Goal: Task Accomplishment & Management: Manage account settings

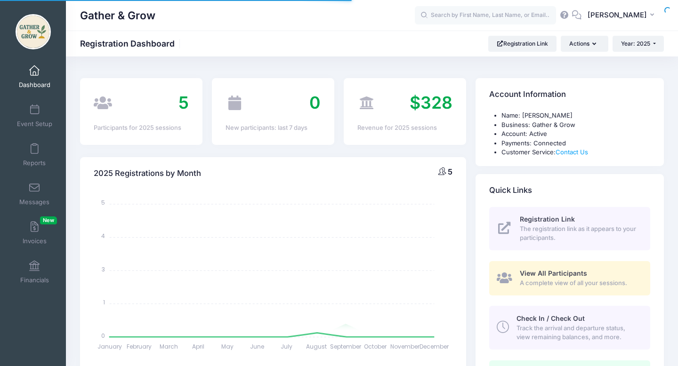
select select
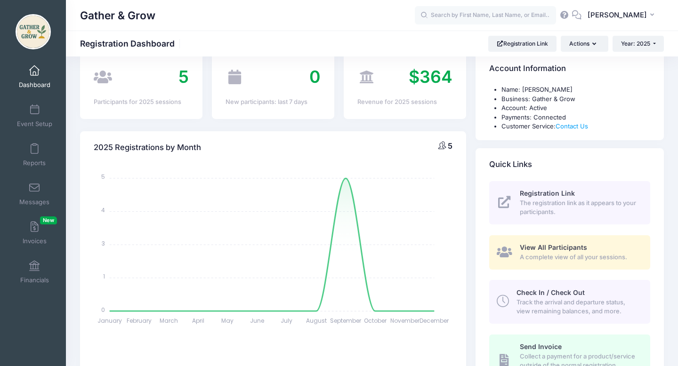
scroll to position [30, 0]
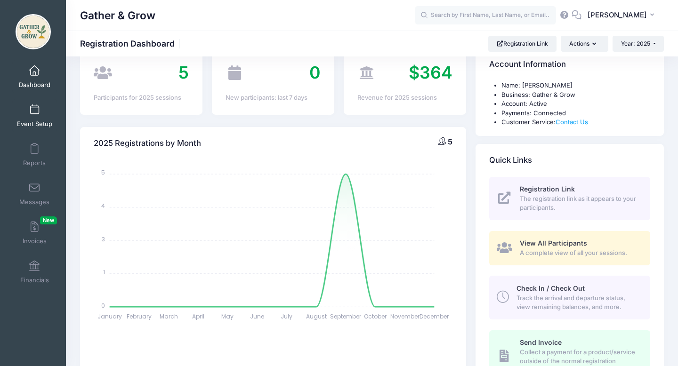
click at [39, 116] on link "Event Setup" at bounding box center [34, 115] width 45 height 33
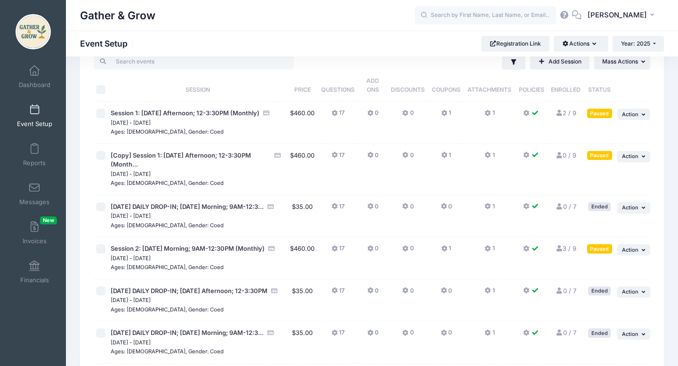
scroll to position [26, 0]
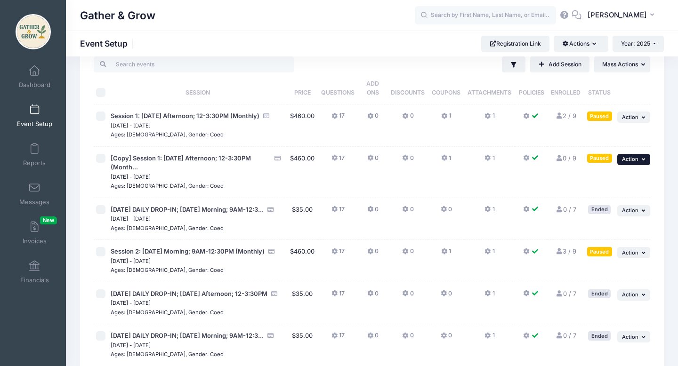
click at [629, 158] on span "Action" at bounding box center [630, 159] width 16 height 7
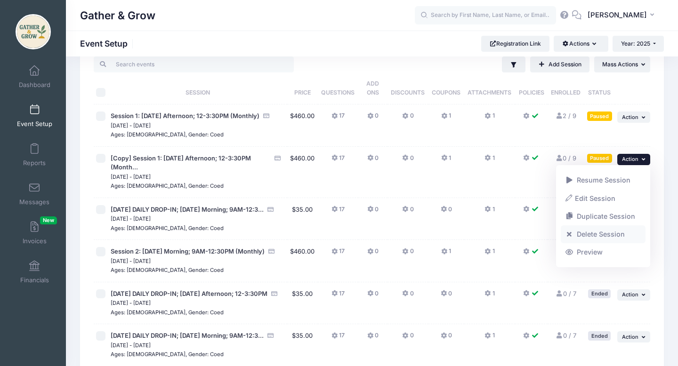
click at [599, 232] on link "Delete Session" at bounding box center [602, 234] width 85 height 18
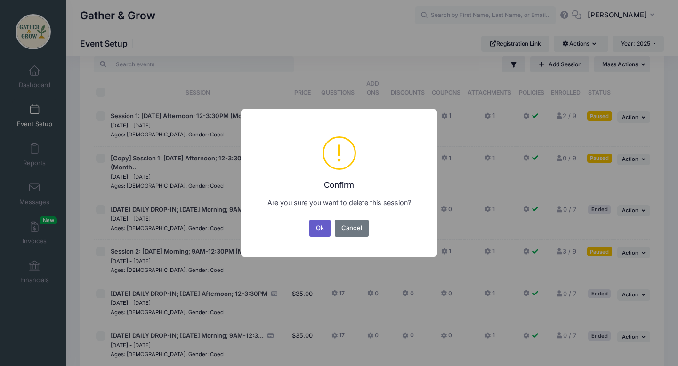
click at [321, 230] on button "Ok" at bounding box center [320, 228] width 22 height 17
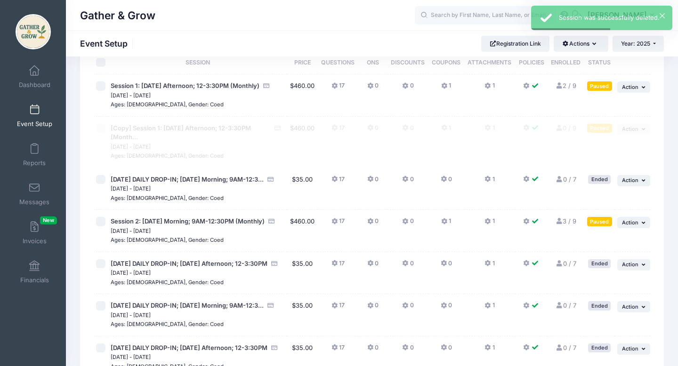
scroll to position [60, 0]
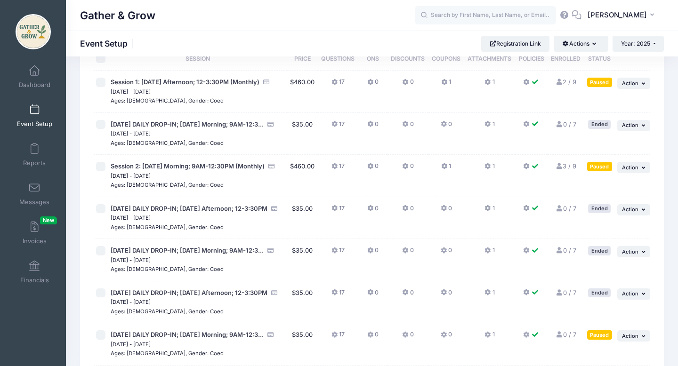
click at [100, 124] on input "checkbox" at bounding box center [100, 124] width 9 height 9
checkbox input "true"
click at [102, 214] on input "checkbox" at bounding box center [100, 208] width 9 height 9
checkbox input "true"
click at [104, 255] on input "checkbox" at bounding box center [100, 250] width 9 height 9
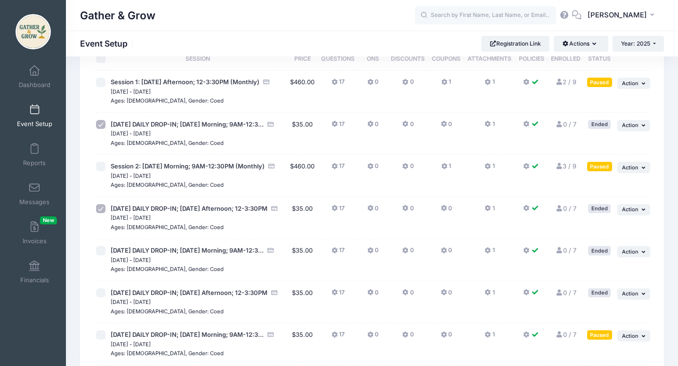
checkbox input "true"
click at [101, 298] on input "checkbox" at bounding box center [100, 292] width 9 height 9
checkbox input "true"
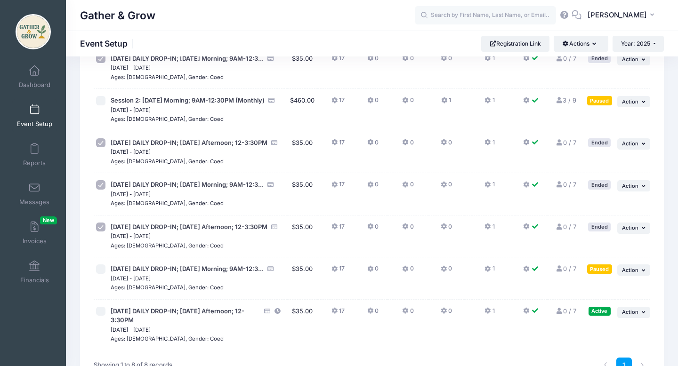
scroll to position [128, 0]
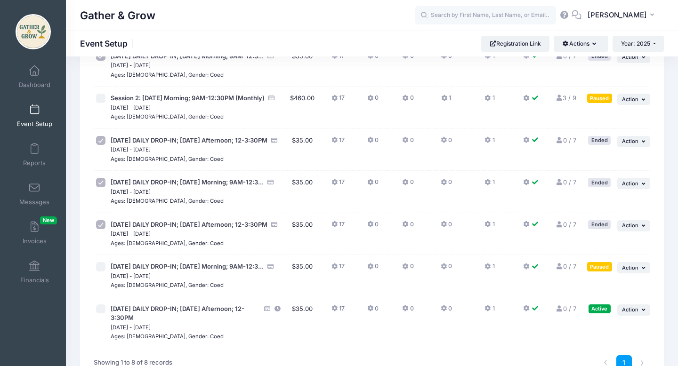
click at [101, 271] on input "checkbox" at bounding box center [100, 266] width 9 height 9
checkbox input "true"
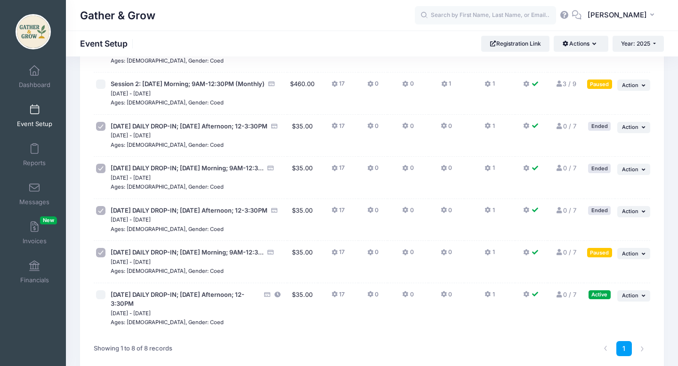
scroll to position [14, 0]
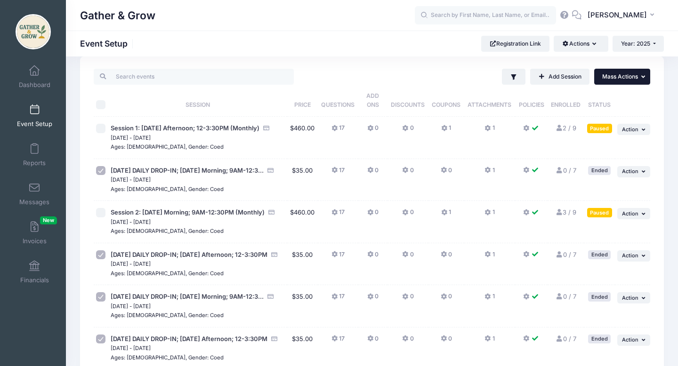
click at [640, 74] on button "... Mass Actions" at bounding box center [622, 77] width 56 height 16
click at [434, 69] on div "Filter Filter Options Show: Active Live Completed Add Session ... Mass Actions …" at bounding box center [473, 77] width 351 height 16
click at [597, 40] on button "Actions" at bounding box center [580, 44] width 54 height 16
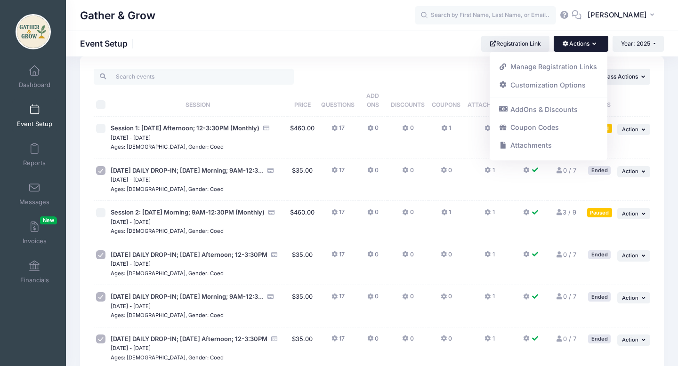
click at [427, 69] on div "Filter Filter Options Show: Active Live Completed Add Session ... Mass Actions …" at bounding box center [473, 77] width 351 height 16
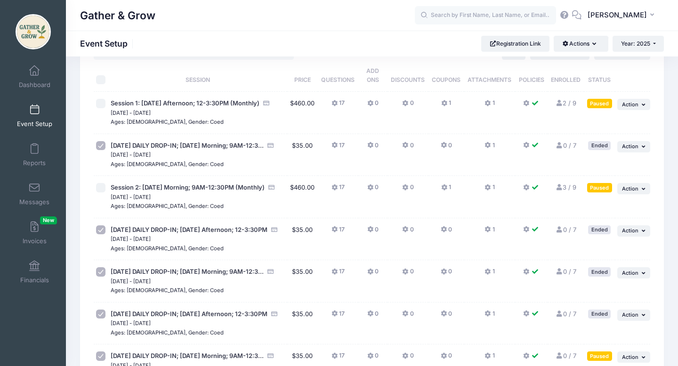
scroll to position [44, 0]
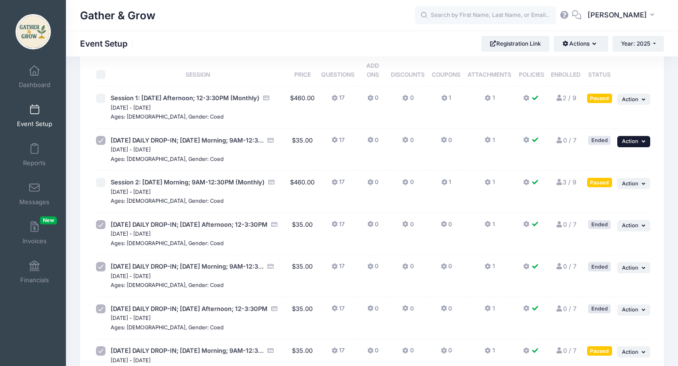
click at [635, 143] on span "Action" at bounding box center [630, 141] width 16 height 7
click at [617, 200] on link "Delete Session" at bounding box center [602, 198] width 85 height 18
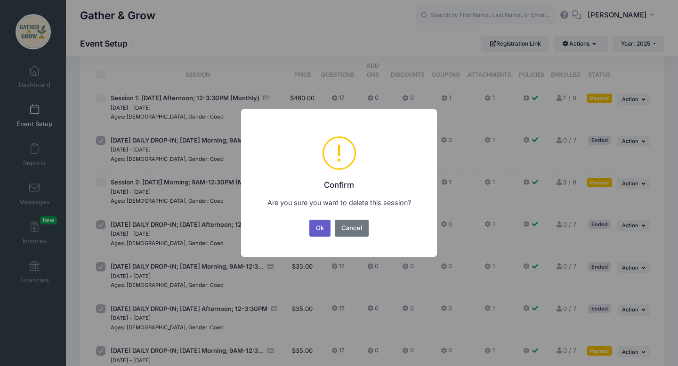
click at [317, 227] on button "Ok" at bounding box center [320, 228] width 22 height 17
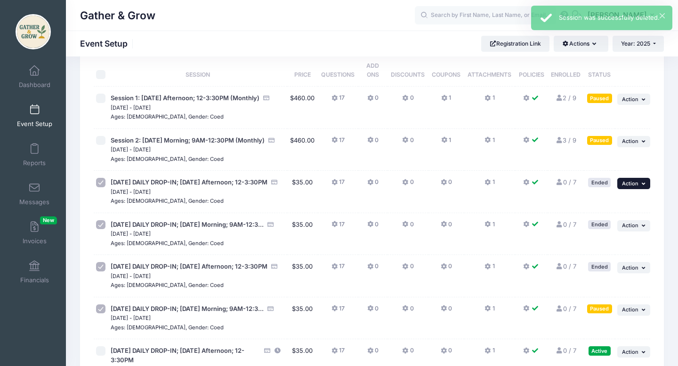
click at [641, 186] on icon "button" at bounding box center [644, 183] width 6 height 5
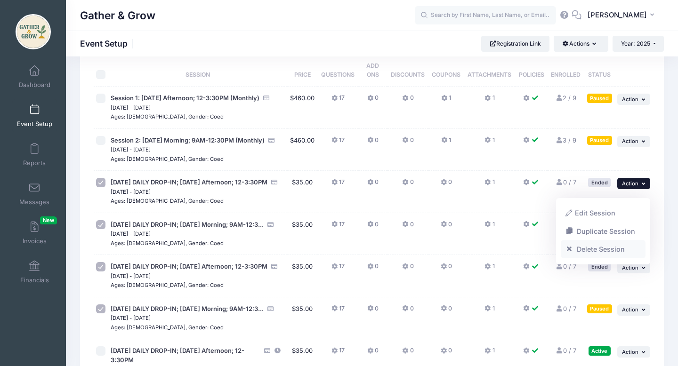
click at [595, 250] on link "Delete Session" at bounding box center [602, 249] width 85 height 18
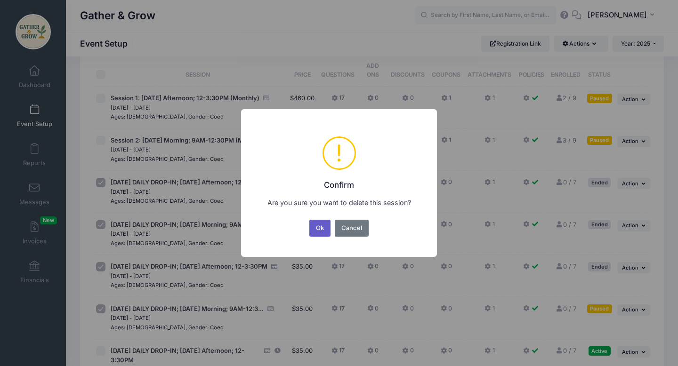
click at [323, 231] on button "Ok" at bounding box center [320, 228] width 22 height 17
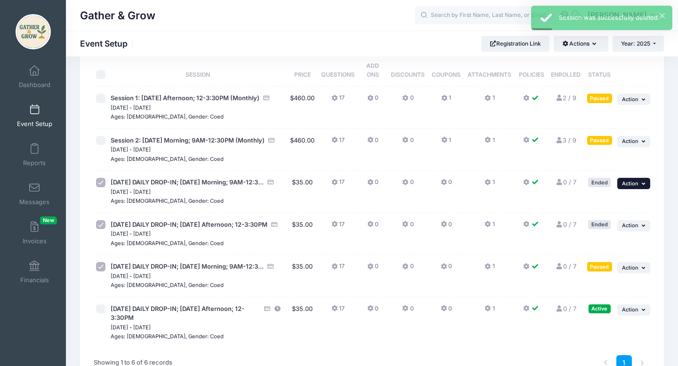
click at [638, 189] on button "... Action" at bounding box center [633, 183] width 33 height 11
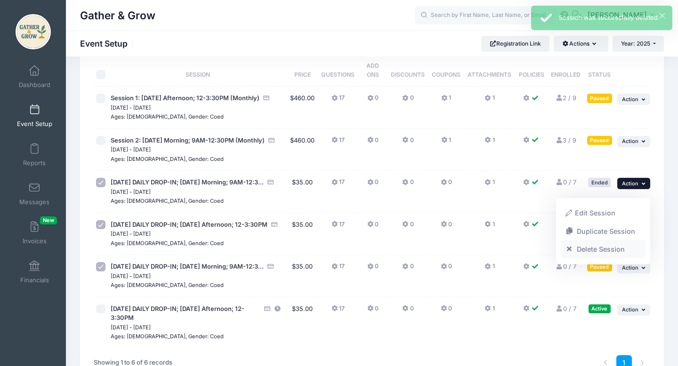
click at [585, 249] on link "Delete Session" at bounding box center [602, 249] width 85 height 18
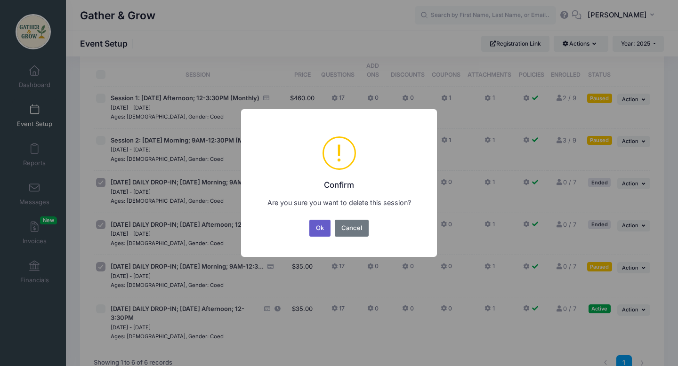
click at [319, 225] on button "Ok" at bounding box center [320, 228] width 22 height 17
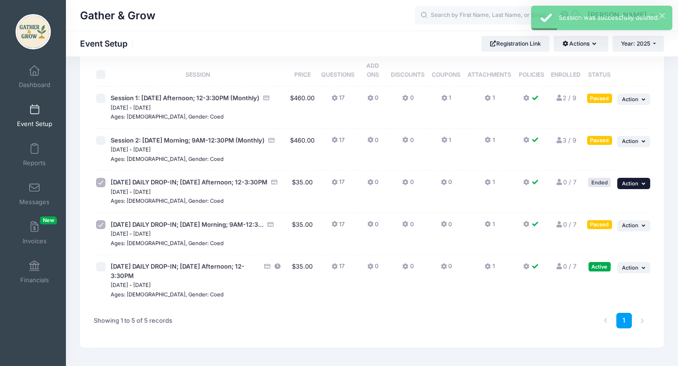
click at [631, 187] on span "Action" at bounding box center [630, 183] width 16 height 7
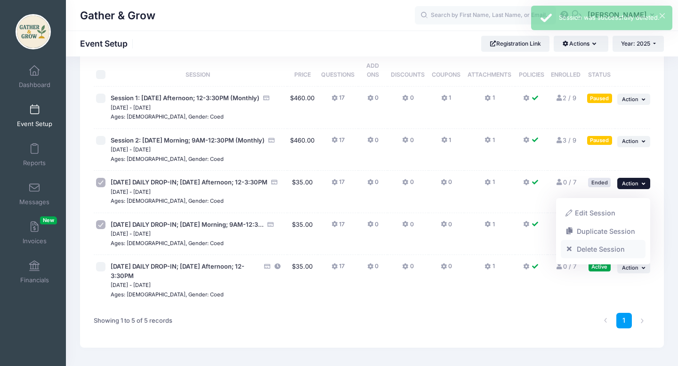
click at [574, 248] on link "Delete Session" at bounding box center [602, 249] width 85 height 18
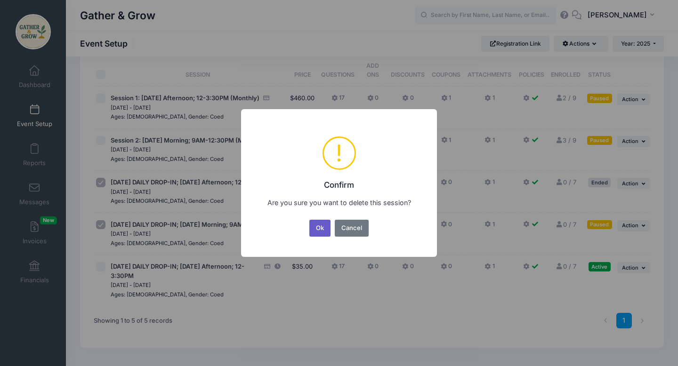
click at [322, 224] on button "Ok" at bounding box center [320, 228] width 22 height 17
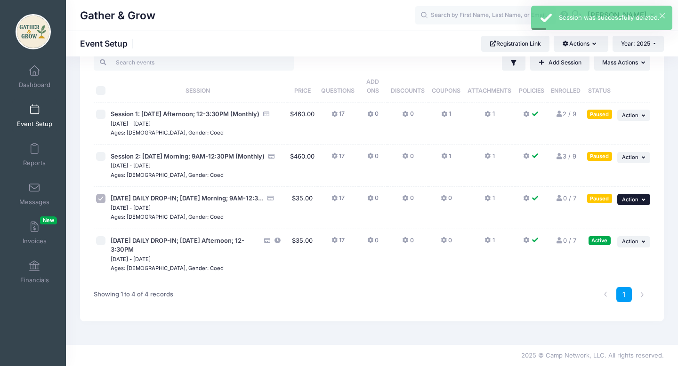
click at [639, 196] on button "... Action" at bounding box center [633, 199] width 33 height 11
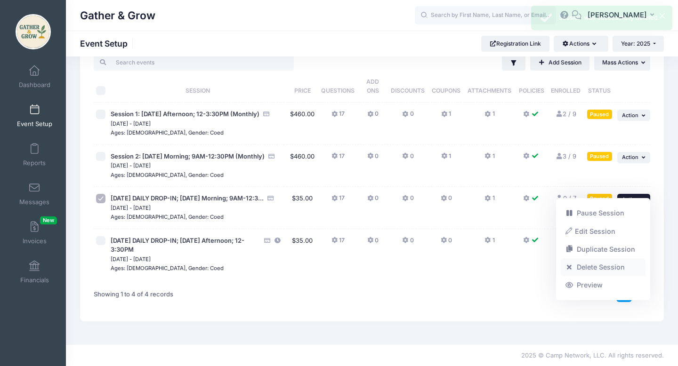
click at [577, 271] on link "Delete Session" at bounding box center [602, 267] width 85 height 18
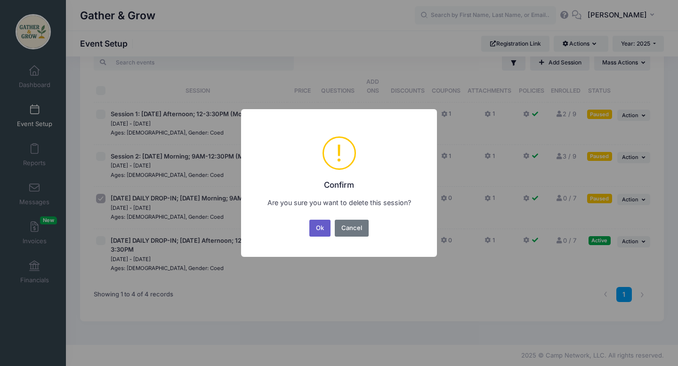
click at [319, 229] on button "Ok" at bounding box center [320, 228] width 22 height 17
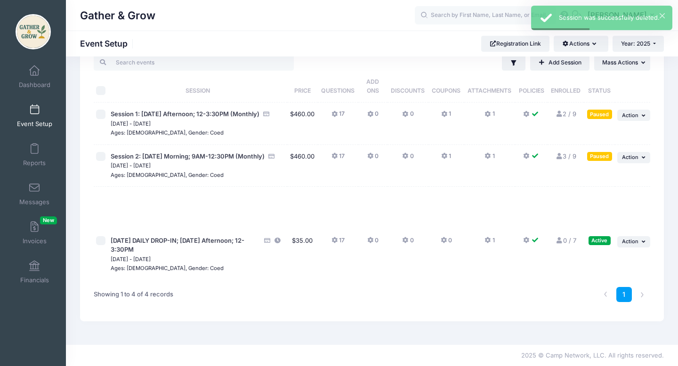
scroll to position [0, 0]
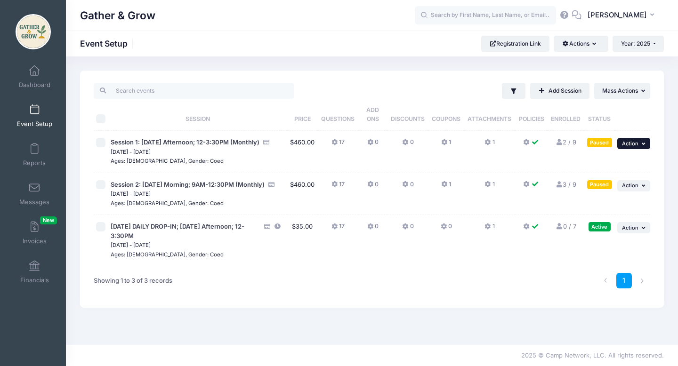
click at [642, 146] on icon "button" at bounding box center [644, 143] width 6 height 5
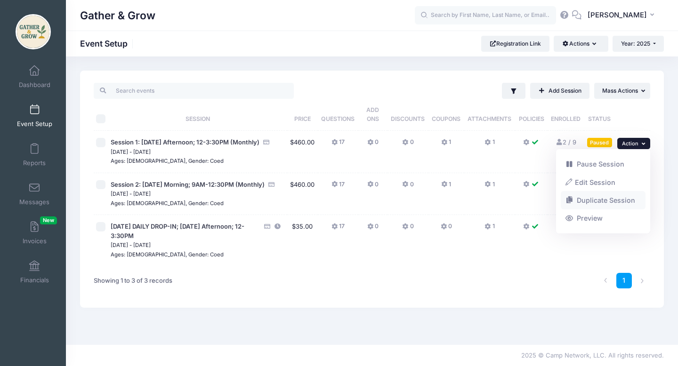
click at [627, 202] on link "Duplicate Session" at bounding box center [602, 200] width 85 height 18
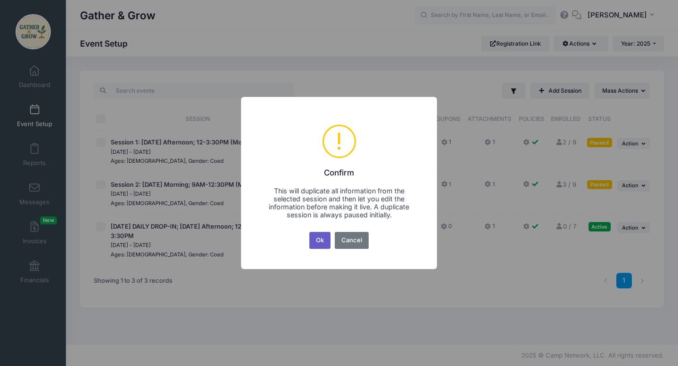
click at [321, 243] on button "Ok" at bounding box center [320, 240] width 22 height 17
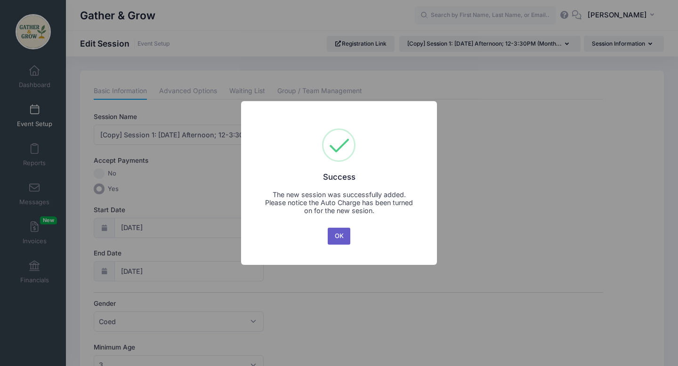
click at [340, 238] on button "OK" at bounding box center [338, 236] width 23 height 17
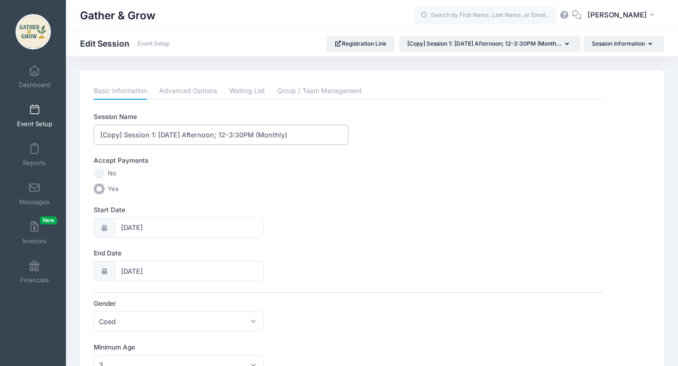
drag, startPoint x: 217, startPoint y: 136, endPoint x: 184, endPoint y: 136, distance: 32.5
click at [184, 136] on input "[Copy] Session 1: Monday Afternoon; 12-3:30PM (Monthly)" at bounding box center [221, 135] width 255 height 20
drag, startPoint x: 223, startPoint y: 135, endPoint x: 188, endPoint y: 135, distance: 34.3
click at [188, 135] on input "[Copy] Session 1: Monday; 12-3:30PM (Monthly)" at bounding box center [221, 135] width 255 height 20
click at [122, 135] on input "[Copy] Session 1: Monday; 9A-12:30P (Monthly)" at bounding box center [221, 135] width 255 height 20
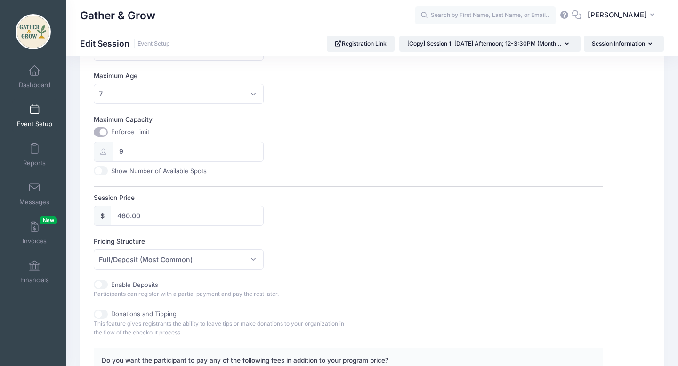
scroll to position [317, 0]
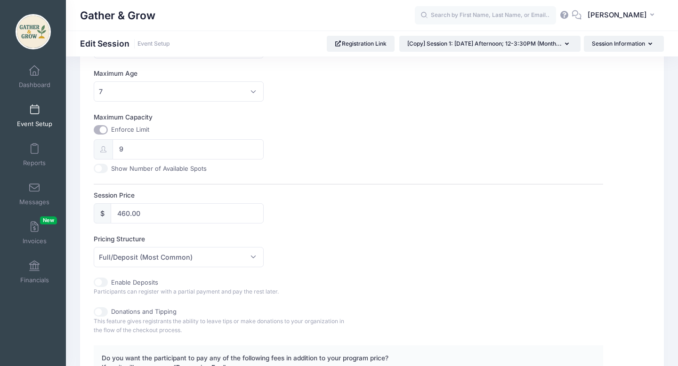
type input "Session 1: Monday; 9A-12:30P (Monthly)"
click at [153, 212] on input "460.00" at bounding box center [187, 213] width 152 height 20
type input "4"
type input "345"
click at [375, 225] on div "Session Name Session 1: Monday; 9A-12:30P (Monthly) Accept Payments No Yes Star…" at bounding box center [348, 112] width 509 height 634
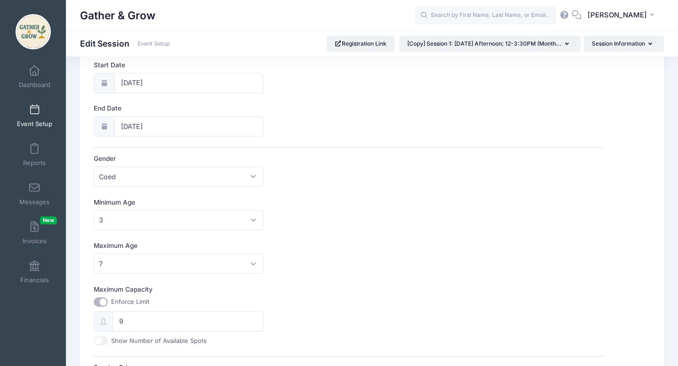
scroll to position [135, 0]
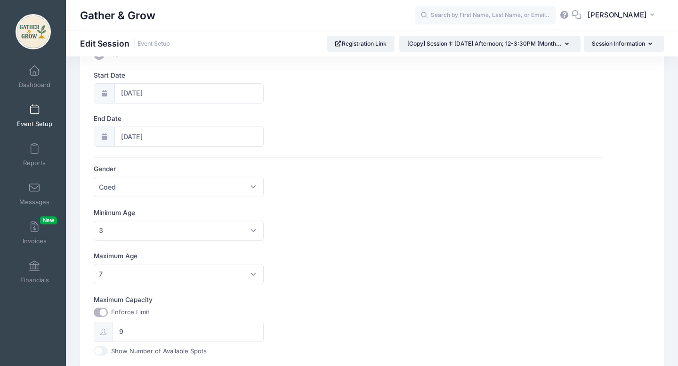
click at [104, 93] on icon at bounding box center [104, 93] width 8 height 6
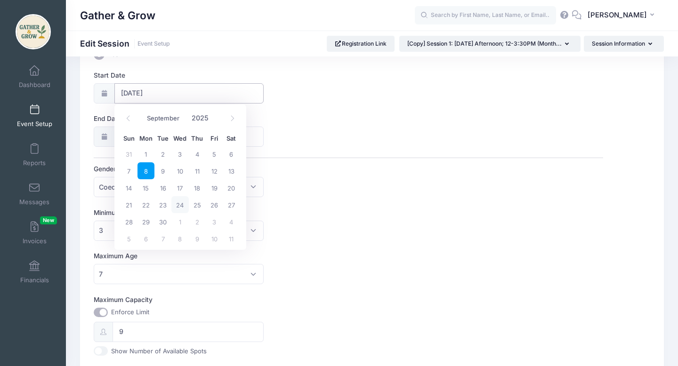
click at [164, 91] on input "09/08/2025" at bounding box center [188, 93] width 149 height 20
click at [235, 120] on span at bounding box center [232, 119] width 16 height 16
select select "9"
click at [147, 157] on span "29" at bounding box center [145, 153] width 17 height 17
type input "[DATE]"
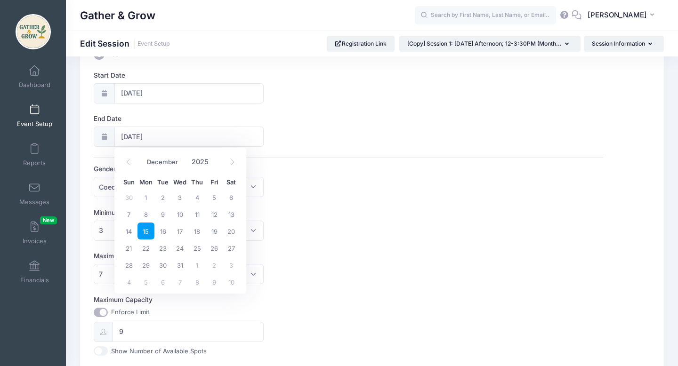
click at [426, 192] on div "Gender Please select Coed Boys Girls Any Coed" at bounding box center [348, 180] width 509 height 33
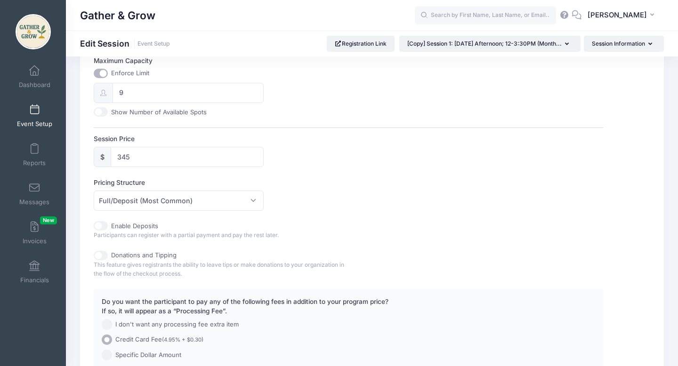
scroll to position [373, 0]
click at [249, 201] on span "Full/Deposit (Most Common)" at bounding box center [178, 201] width 169 height 20
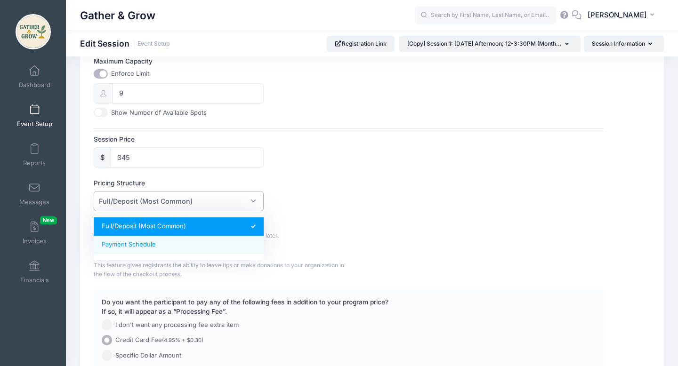
select select "fixed_installments"
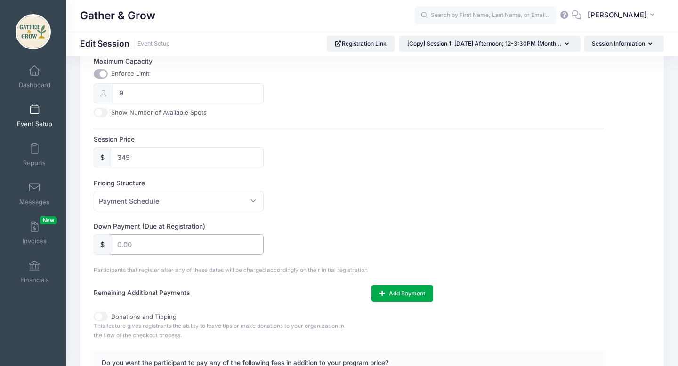
click at [224, 246] on input "text" at bounding box center [187, 244] width 152 height 20
type input "115.00"
click at [362, 220] on div "Session Name Session 1: Monday; 9A-12:30P (Monthly) Accept Payments No Yes Star…" at bounding box center [348, 86] width 509 height 695
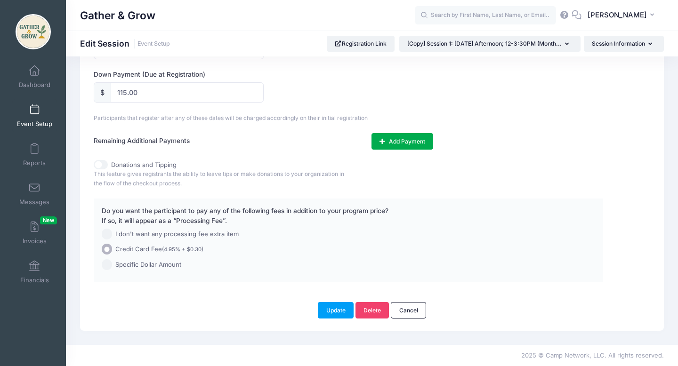
scroll to position [525, 0]
click at [381, 142] on icon "button" at bounding box center [383, 142] width 8 height 0
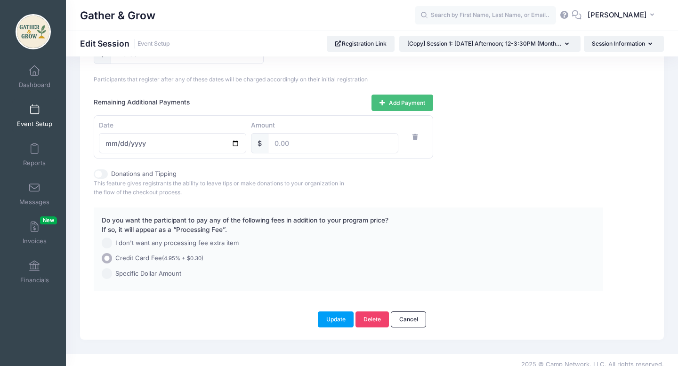
scroll to position [573, 0]
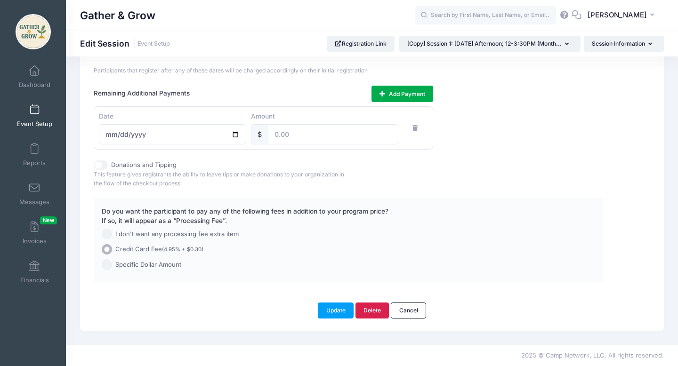
click at [373, 313] on link "Delete" at bounding box center [372, 311] width 34 height 16
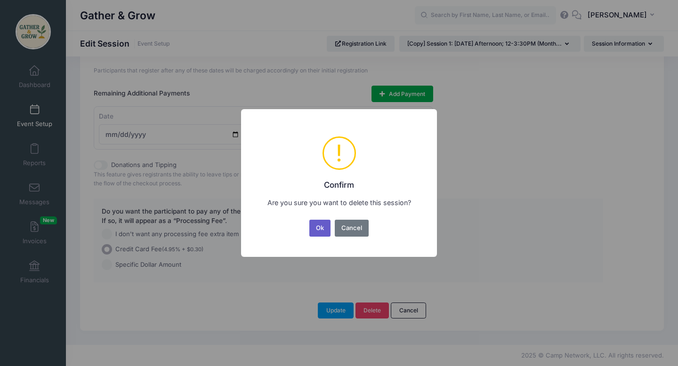
click at [323, 234] on button "Ok" at bounding box center [320, 228] width 22 height 17
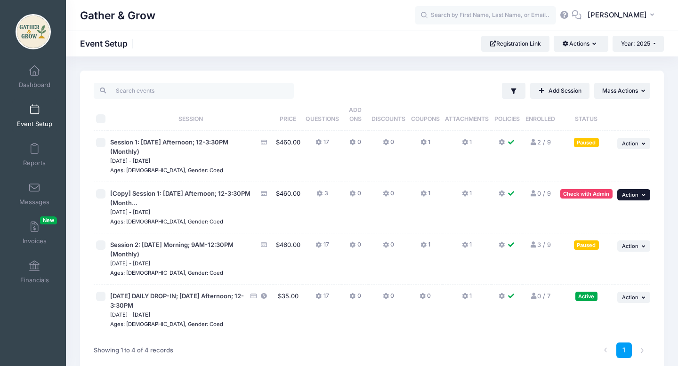
click at [625, 198] on button "... Action" at bounding box center [633, 194] width 33 height 11
click at [594, 271] on link "Delete Session" at bounding box center [602, 270] width 85 height 18
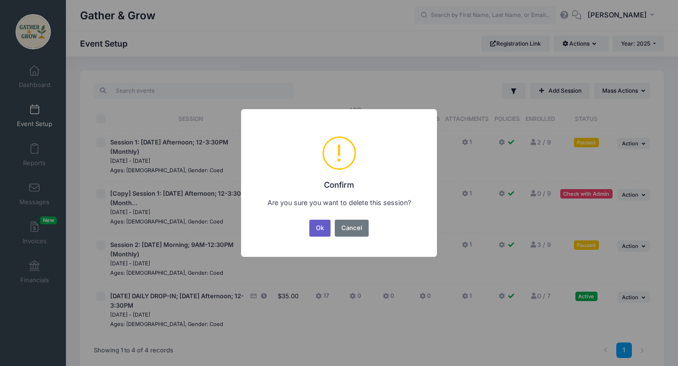
click at [319, 230] on button "Ok" at bounding box center [320, 228] width 22 height 17
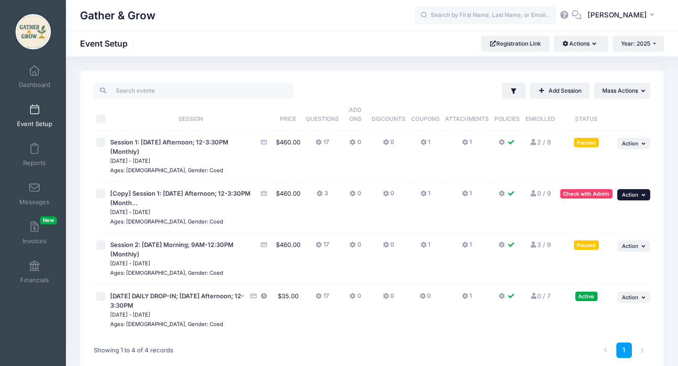
click at [629, 195] on span "Action" at bounding box center [630, 194] width 16 height 7
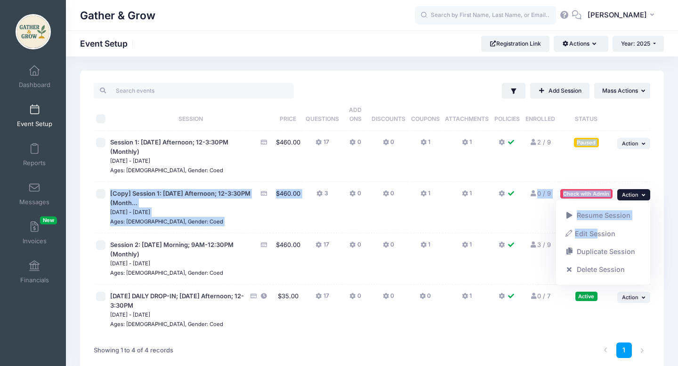
drag, startPoint x: 596, startPoint y: 233, endPoint x: 529, endPoint y: 140, distance: 115.0
click at [527, 145] on tbody "Session 1: [DATE] Afternoon; 12-3:30PM (Monthly) [DATE] - [DATE] Ages: [DEMOGRA…" at bounding box center [372, 233] width 556 height 205
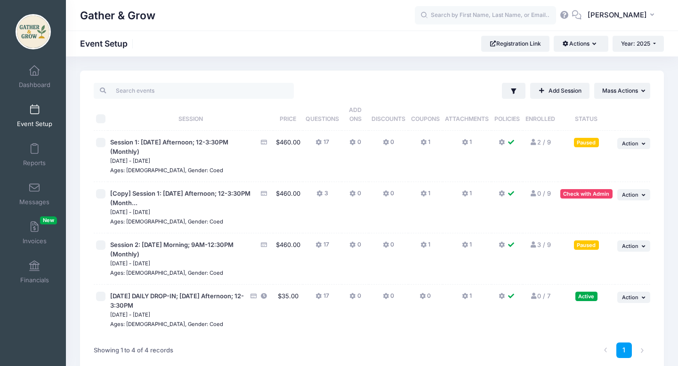
click at [279, 64] on div "Gather & Grow Event Setup Registration Link Actions Manage Registration Links C…" at bounding box center [372, 228] width 612 height 344
click at [632, 196] on span "Action" at bounding box center [630, 194] width 16 height 7
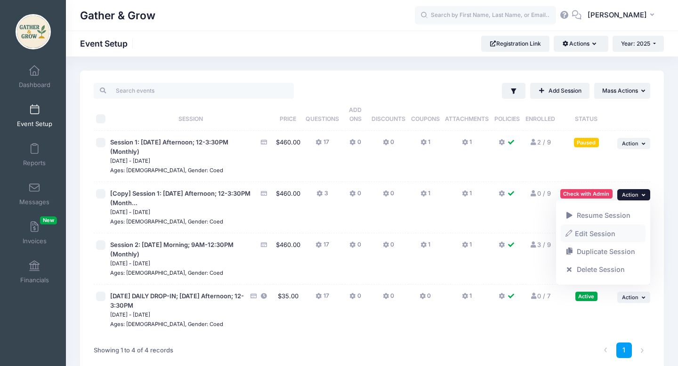
click at [602, 235] on link "Edit Session" at bounding box center [602, 233] width 85 height 18
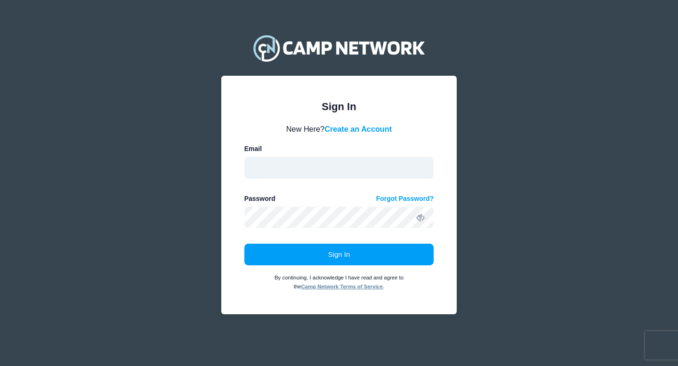
click at [373, 168] on input "email" at bounding box center [339, 168] width 190 height 22
type input "[EMAIL_ADDRESS][PERSON_NAME][DOMAIN_NAME]"
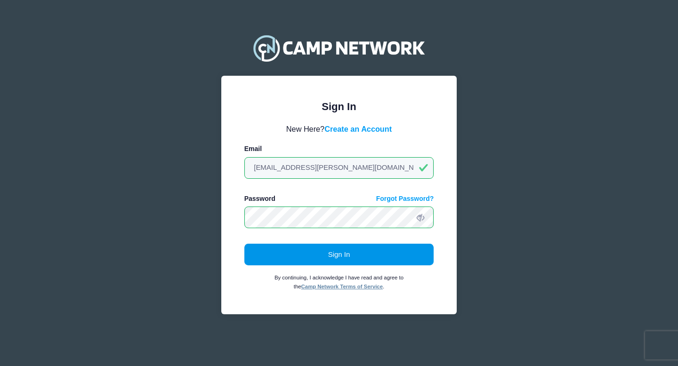
click at [365, 253] on button "Sign In" at bounding box center [339, 255] width 190 height 22
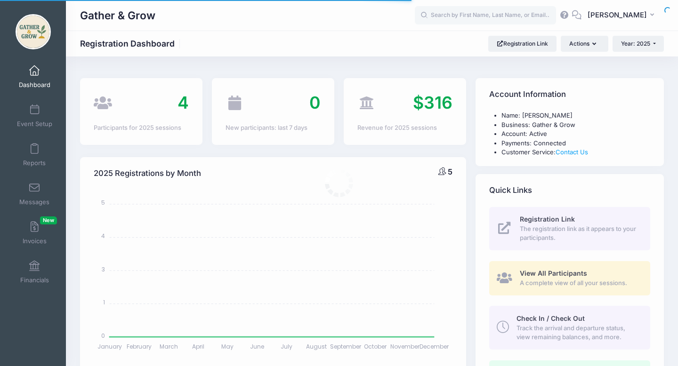
select select
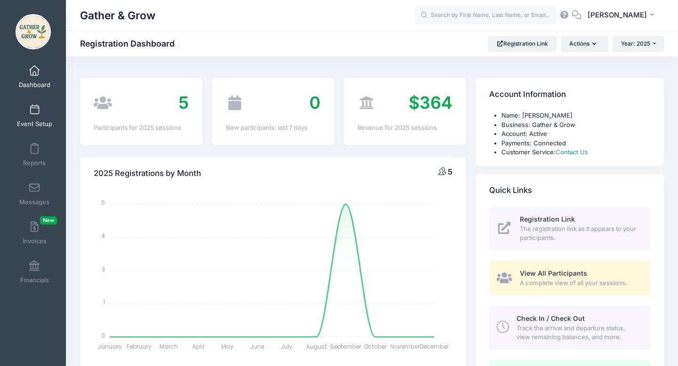
click at [37, 116] on link "Event Setup" at bounding box center [34, 115] width 45 height 33
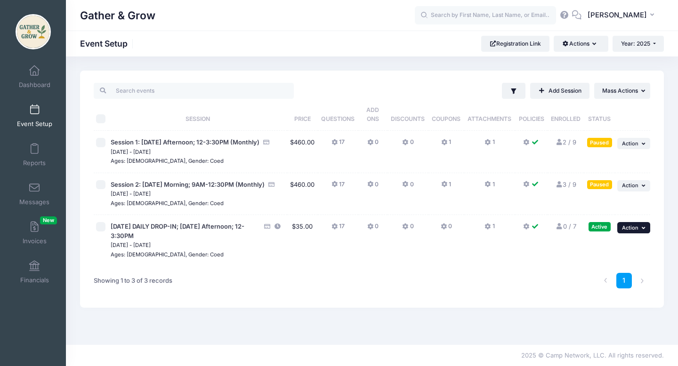
click at [638, 233] on button "... Action" at bounding box center [633, 227] width 33 height 11
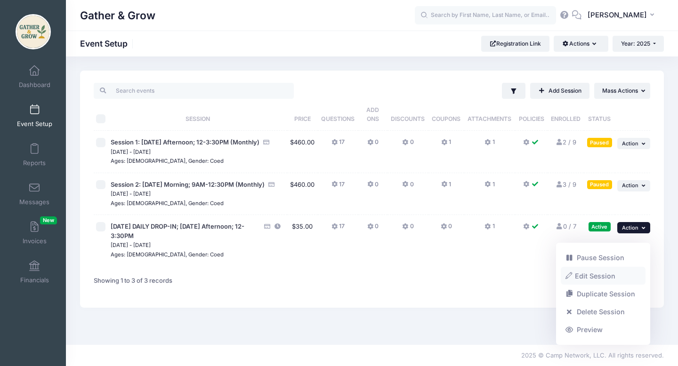
click at [600, 277] on link "Edit Session" at bounding box center [602, 276] width 85 height 18
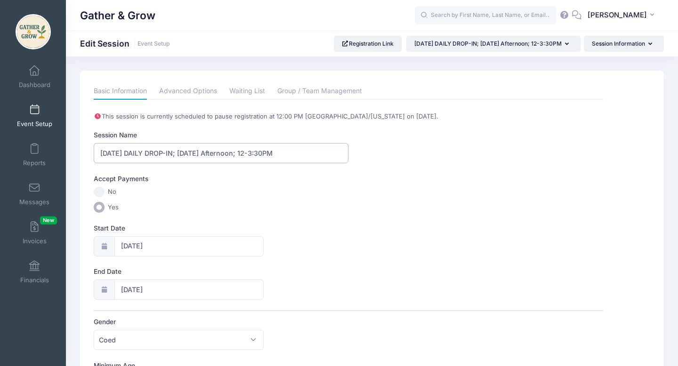
click at [249, 154] on input "[DATE] DAILY DROP-IN; [DATE] Afternoon; 12-3:30PM" at bounding box center [221, 153] width 255 height 20
click at [226, 153] on input "[DATE] DAILY DROP-IN; [DATE]; 12-3:30PM" at bounding box center [221, 153] width 255 height 20
click at [236, 154] on input "[DATE] DAILY DROP-IN; [DATE]; 9A-3:30PM" at bounding box center [221, 153] width 255 height 20
click at [269, 151] on input "9/29/2025 DAILY DROP-IN; Monday; 9A-12:30PM" at bounding box center [221, 153] width 255 height 20
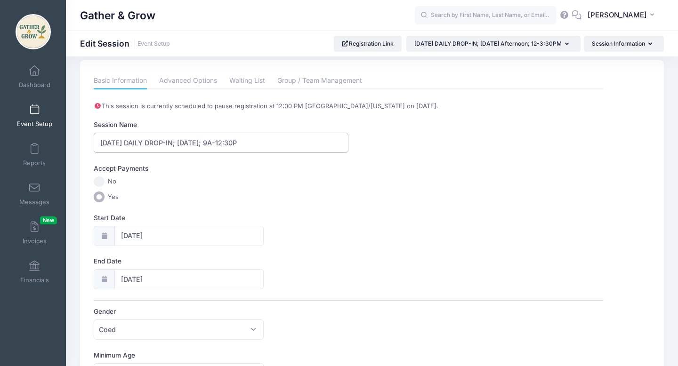
scroll to position [12, 0]
type input "[DATE] DAILY DROP-IN; [DATE]; 9A-12:30P"
click at [103, 178] on input "No" at bounding box center [99, 180] width 11 height 11
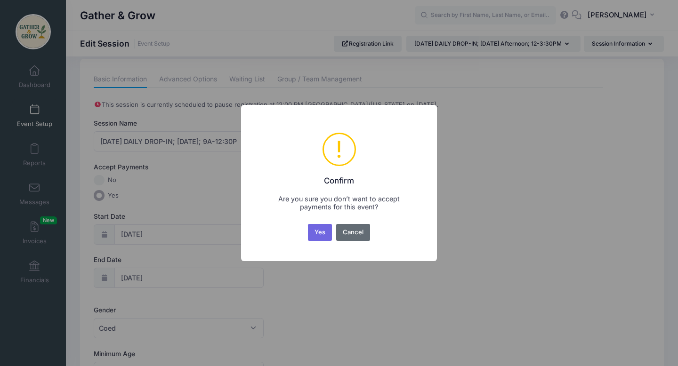
click at [351, 237] on button "Cancel" at bounding box center [353, 232] width 34 height 17
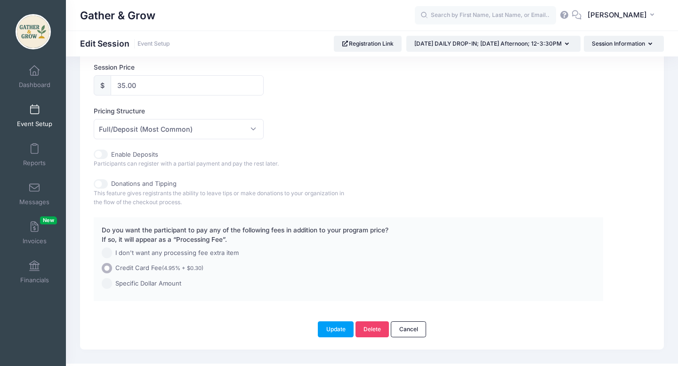
scroll to position [468, 0]
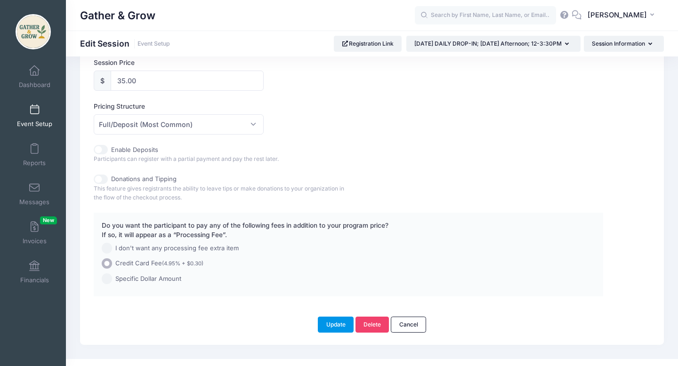
click at [327, 327] on button "Update" at bounding box center [336, 325] width 36 height 16
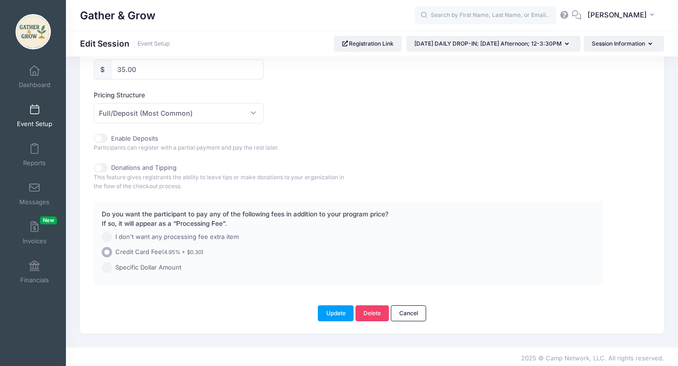
scroll to position [482, 0]
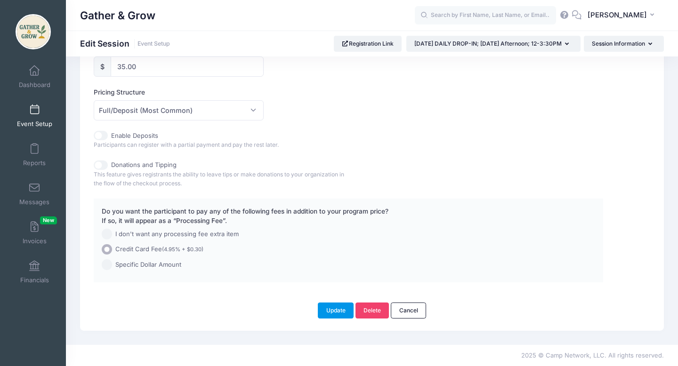
click at [327, 311] on button "Update" at bounding box center [336, 311] width 36 height 16
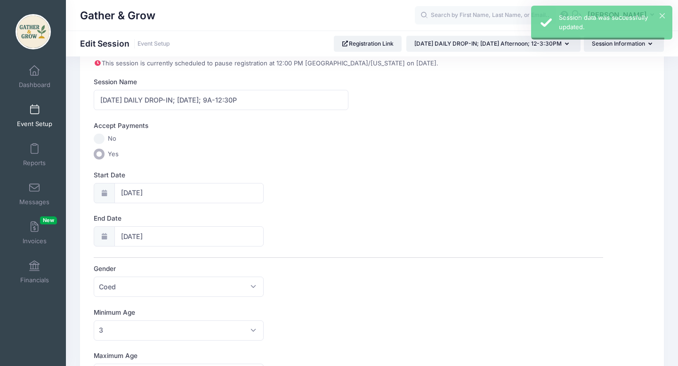
scroll to position [0, 0]
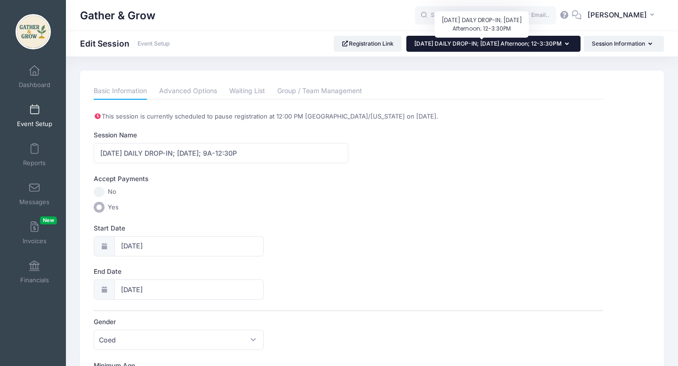
click at [440, 44] on span "9/29/2025 DAILY DROP-IN; Monday Afternoon; 12-3:30PM" at bounding box center [487, 43] width 147 height 7
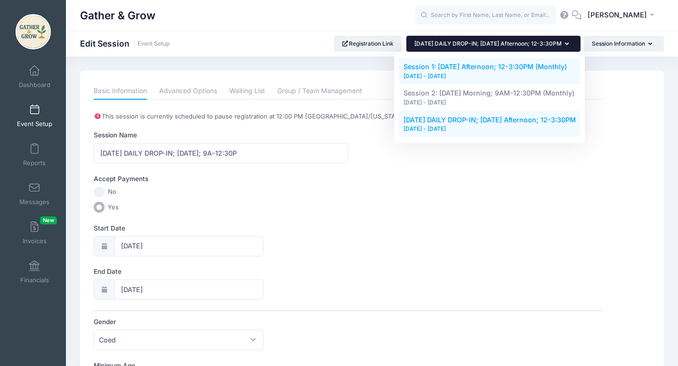
click at [441, 71] on link "Session 1: Monday Afternoon; 12-3:30PM (Monthly) Sep 8, 2025 - Dec 15, 2025" at bounding box center [490, 71] width 182 height 26
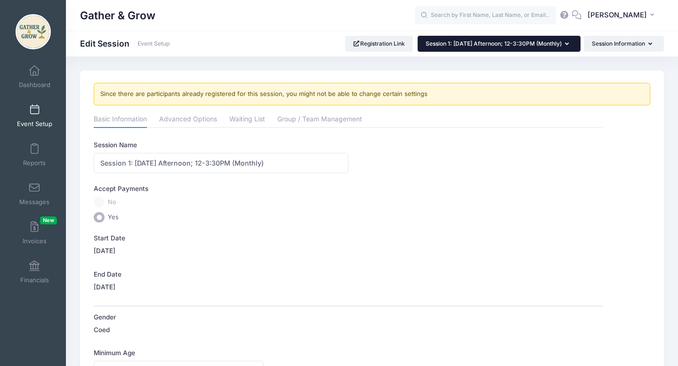
click at [558, 48] on button "Session 1: [DATE] Afternoon; 12-3:30PM (Monthly)" at bounding box center [498, 44] width 163 height 16
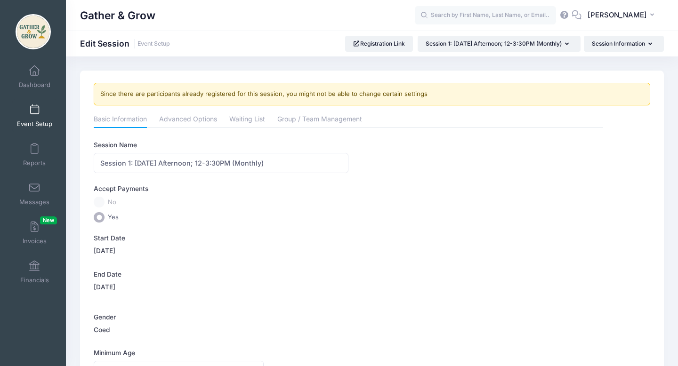
click at [34, 107] on span at bounding box center [34, 110] width 0 height 10
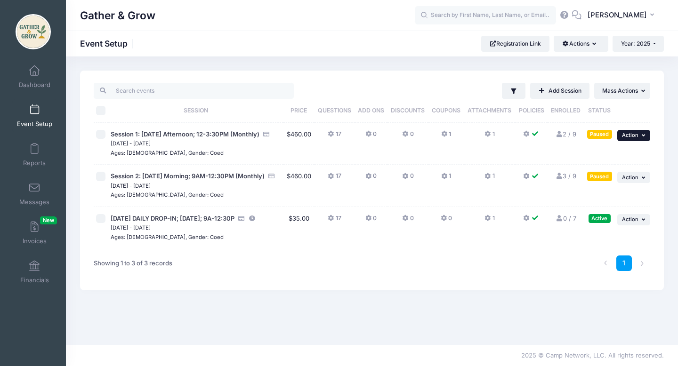
click at [634, 135] on span "Action" at bounding box center [630, 135] width 16 height 7
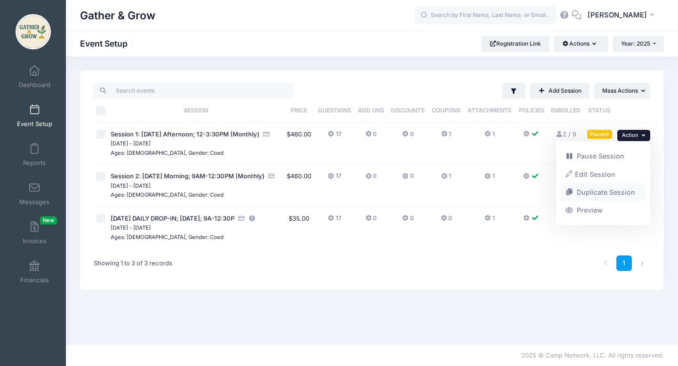
click at [609, 193] on link "Duplicate Session" at bounding box center [602, 192] width 85 height 18
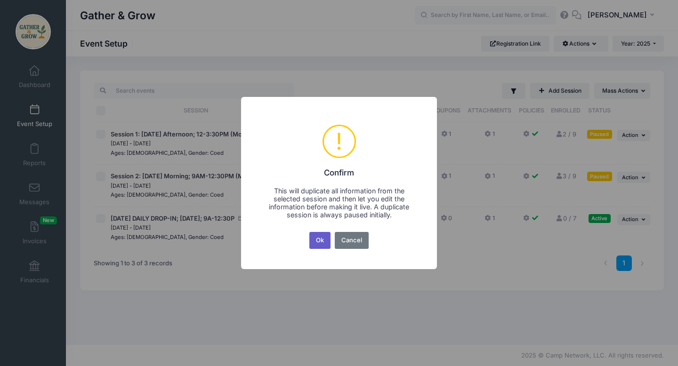
click at [320, 239] on button "Ok" at bounding box center [320, 240] width 22 height 17
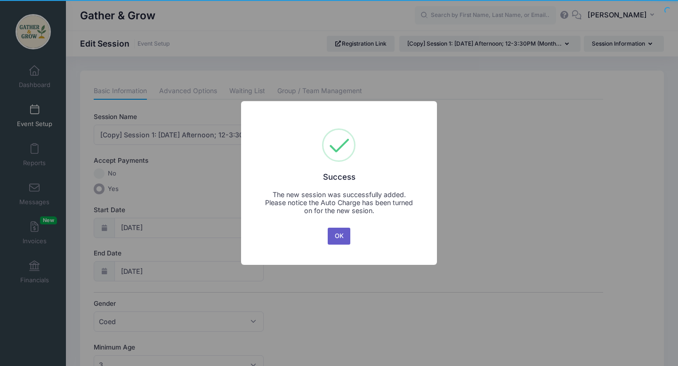
click at [337, 238] on button "OK" at bounding box center [338, 236] width 23 height 17
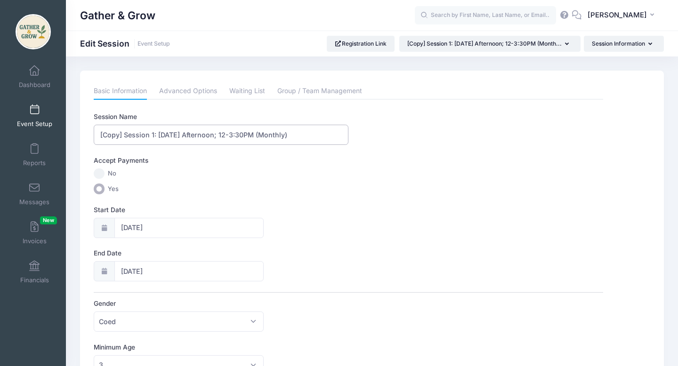
click at [217, 135] on input "[Copy] Session 1: Monday Afternoon; 12-3:30PM (Monthly)" at bounding box center [221, 135] width 255 height 20
drag, startPoint x: 223, startPoint y: 135, endPoint x: 189, endPoint y: 134, distance: 33.9
click at [189, 134] on input "[Copy] Session 1: Monday; 12-3:30PM (Monthly)" at bounding box center [221, 135] width 255 height 20
type input "[Copy] Session 1: Monday; 9A-12:30P (Monthly)"
click at [104, 227] on icon at bounding box center [104, 228] width 8 height 6
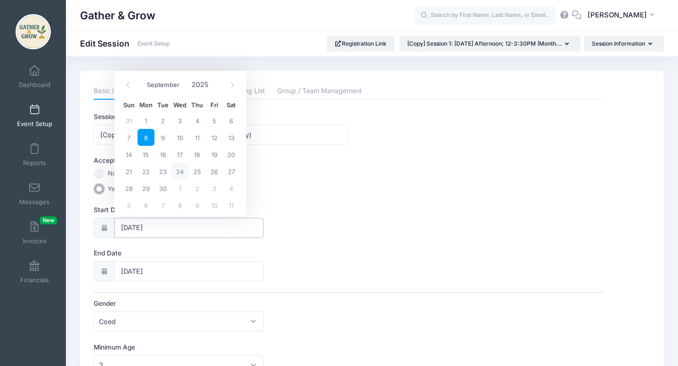
click at [175, 223] on input "09/08/2025" at bounding box center [188, 228] width 149 height 20
click at [233, 84] on icon at bounding box center [232, 85] width 6 height 6
select select "9"
click at [149, 122] on span "29" at bounding box center [145, 120] width 17 height 17
type input "09/29/2025"
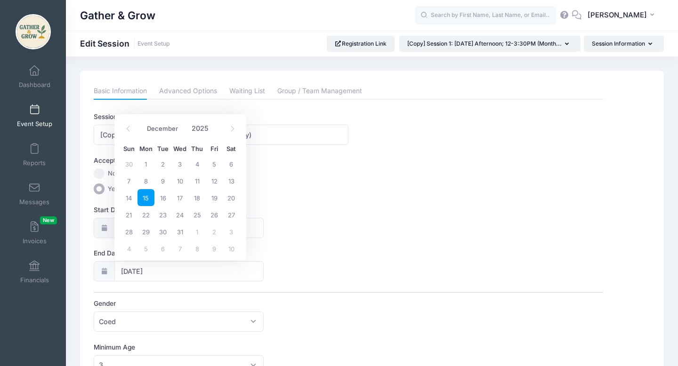
click at [306, 183] on div "Accept Payments No Yes" at bounding box center [348, 175] width 509 height 39
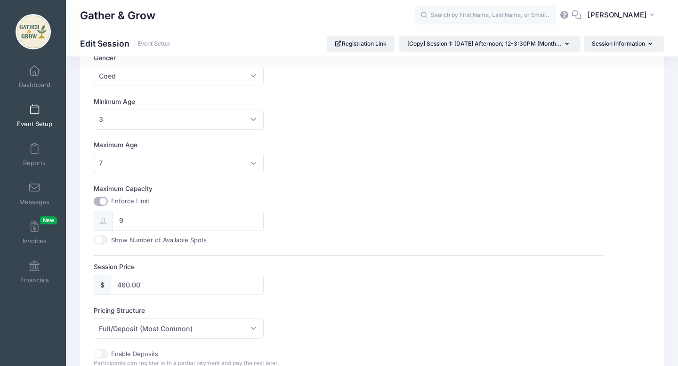
scroll to position [252, 0]
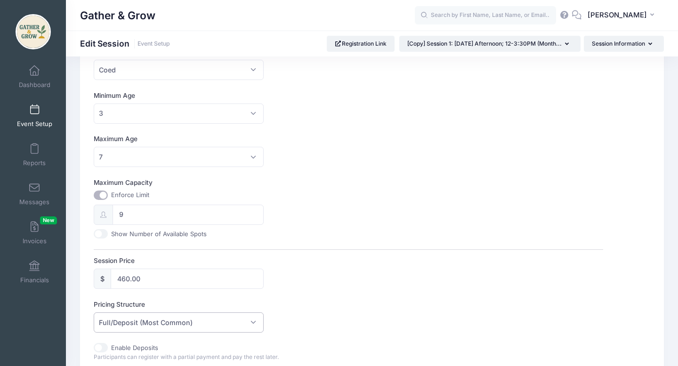
click at [223, 320] on span "Full/Deposit (Most Common)" at bounding box center [178, 322] width 169 height 20
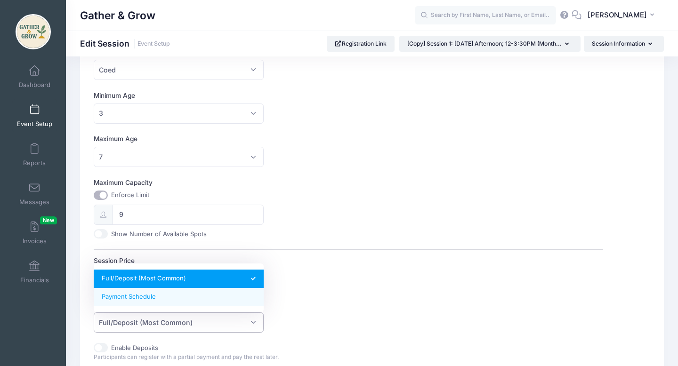
select select "fixed_installments"
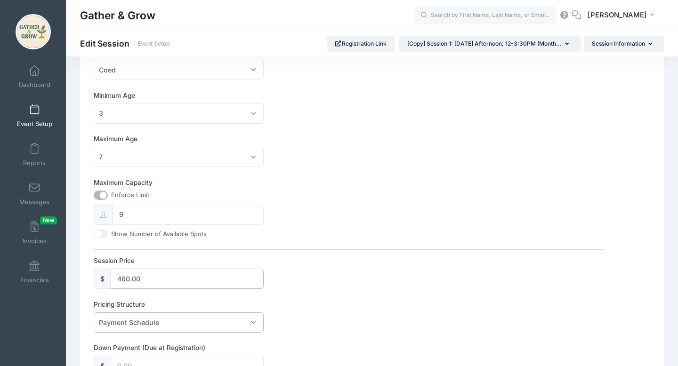
click at [173, 278] on input "460.00" at bounding box center [187, 279] width 152 height 20
type input "4"
type input "345"
click at [319, 296] on div "Session Name [Copy] Session 1: Monday; 9A-12:30P (Monthly) Accept Payments No Y…" at bounding box center [348, 207] width 509 height 695
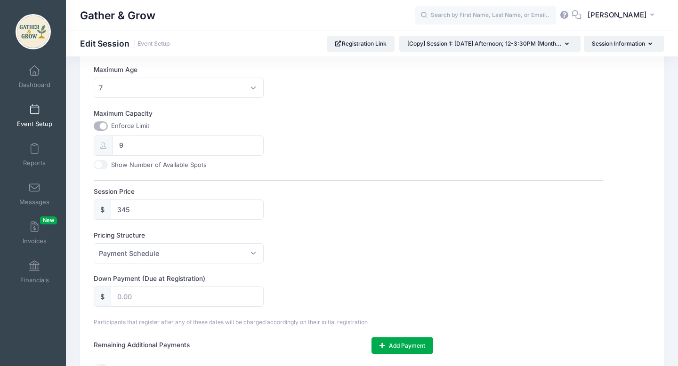
scroll to position [334, 0]
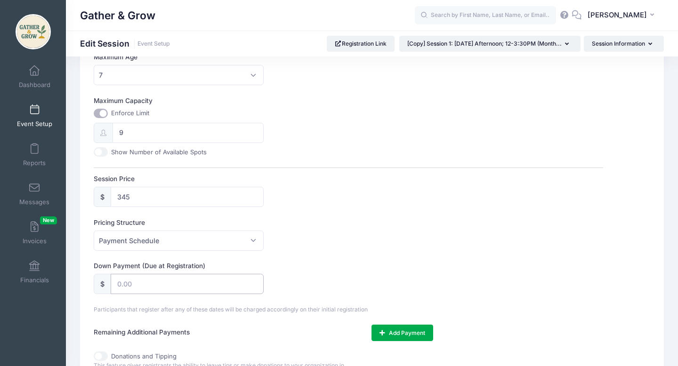
click at [183, 283] on input "text" at bounding box center [187, 284] width 152 height 20
type input "115.00"
click at [418, 254] on div "Session Name [Copy] Session 1: Monday; 9A-12:30P (Monthly) Accept Payments No Y…" at bounding box center [348, 125] width 509 height 695
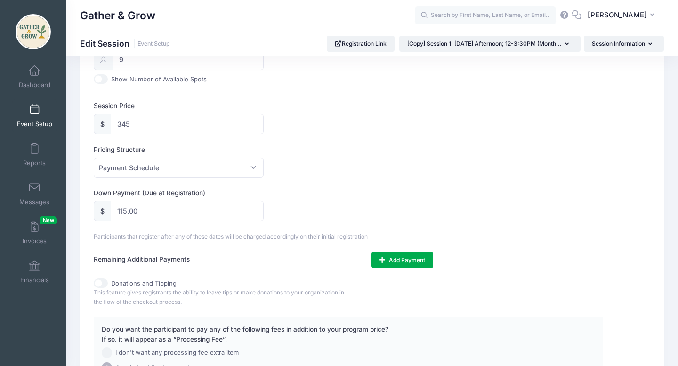
scroll to position [407, 0]
click at [322, 204] on div "Down Payment (Due at Registration) $ 115.00" at bounding box center [348, 203] width 509 height 33
click at [253, 165] on span "Payment Schedule" at bounding box center [178, 167] width 169 height 20
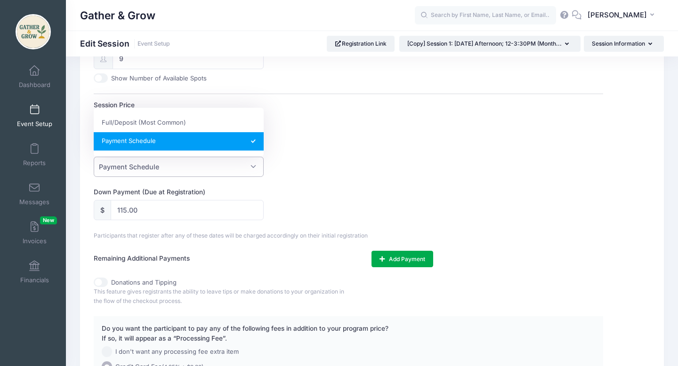
click at [320, 150] on label "Pricing Structure" at bounding box center [221, 148] width 255 height 9
click at [94, 157] on select "Full/Deposit (Most Common) Payment Schedule" at bounding box center [94, 157] width 0 height 0
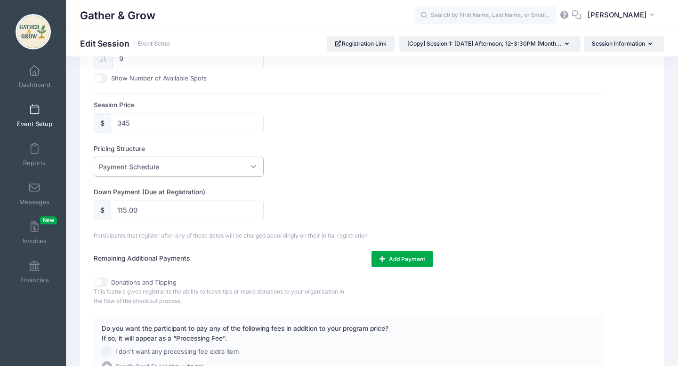
click at [319, 197] on div "Down Payment (Due at Registration) $ 115.00" at bounding box center [348, 203] width 509 height 33
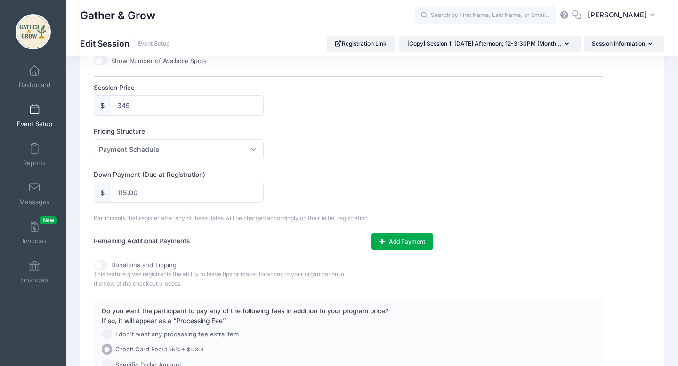
scroll to position [422, 0]
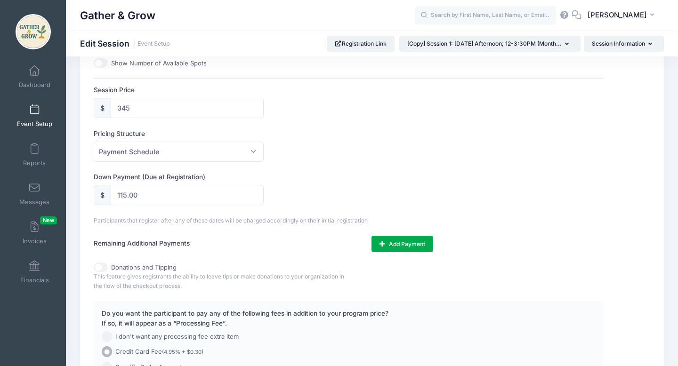
click at [319, 197] on div "Down Payment (Due at Registration) $ 115.00" at bounding box center [348, 188] width 509 height 33
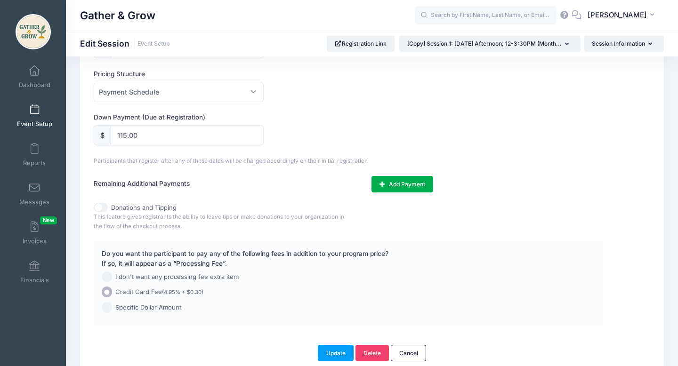
scroll to position [525, 0]
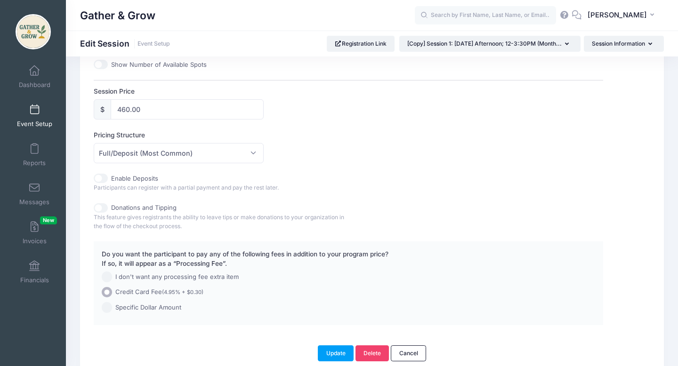
scroll to position [420, 0]
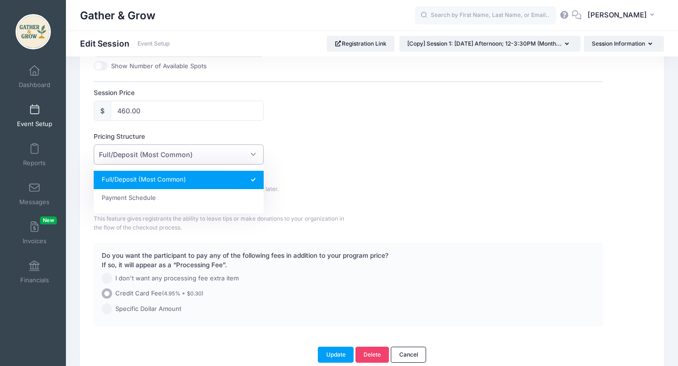
click at [253, 152] on span "Full/Deposit (Most Common)" at bounding box center [178, 154] width 169 height 20
select select "fixed_installments"
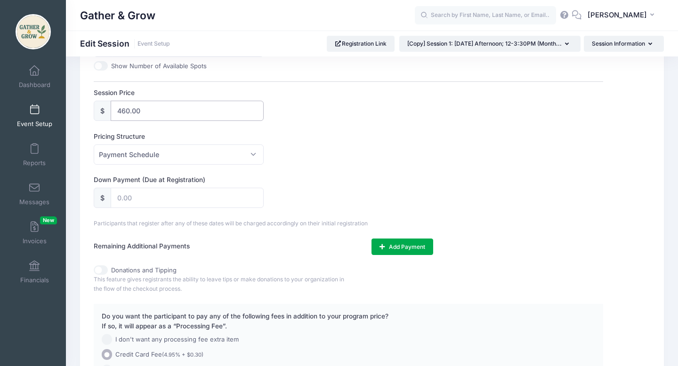
click at [184, 107] on input "460.00" at bounding box center [187, 111] width 152 height 20
type input "4"
type input "345.00"
click at [171, 198] on input "text" at bounding box center [187, 198] width 152 height 20
type input "115.00"
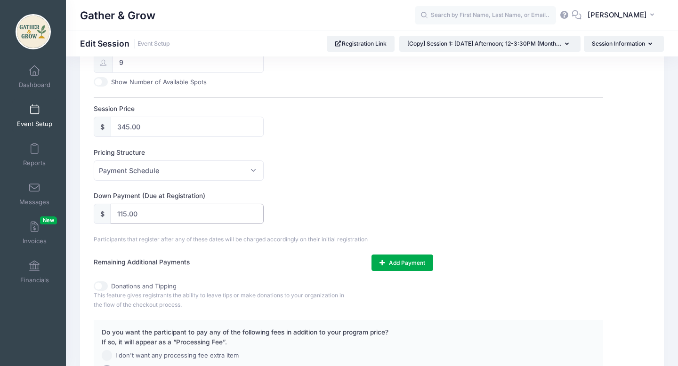
scroll to position [403, 0]
click at [375, 169] on div "Pricing Structure Full/Deposit (Most Common) Payment Schedule Payment Schedule" at bounding box center [348, 165] width 509 height 33
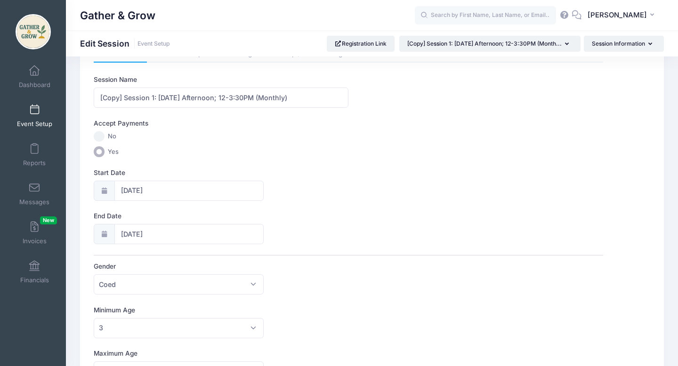
scroll to position [40, 0]
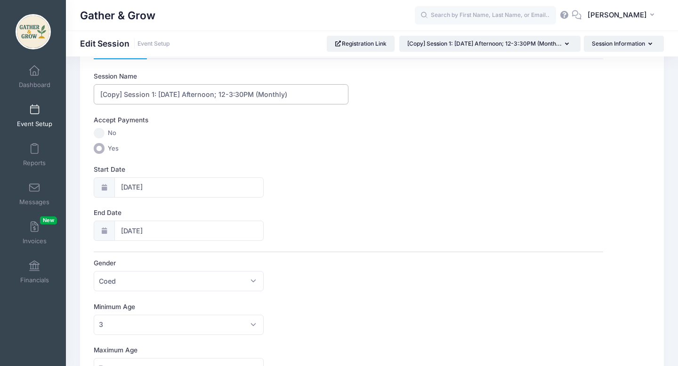
click at [124, 95] on input "[Copy] Session 1: [DATE] Afternoon; 12-3:30PM (Monthly)" at bounding box center [221, 94] width 255 height 20
click at [193, 94] on input "Session 1: [DATE] Afternoon; 12-3:30PM (Monthly)" at bounding box center [221, 94] width 255 height 20
drag, startPoint x: 164, startPoint y: 93, endPoint x: 188, endPoint y: 95, distance: 24.1
click at [188, 95] on input "Session 1: [DATE]; 12-3:30PM (Monthly)" at bounding box center [221, 94] width 255 height 20
type input "Session 1: [DATE]; 9A-12:30P (Monthly)"
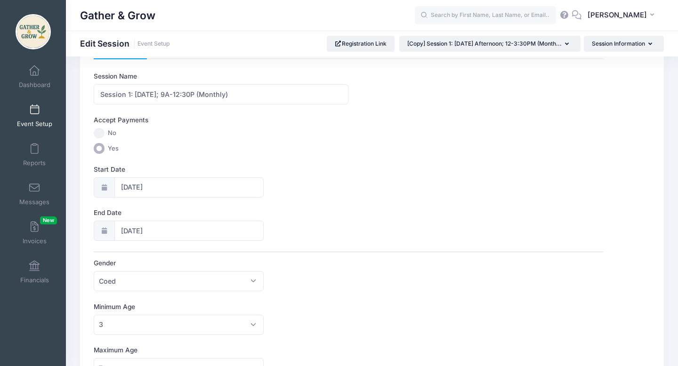
click at [103, 188] on icon at bounding box center [104, 187] width 8 height 6
click at [104, 188] on icon at bounding box center [104, 187] width 8 height 6
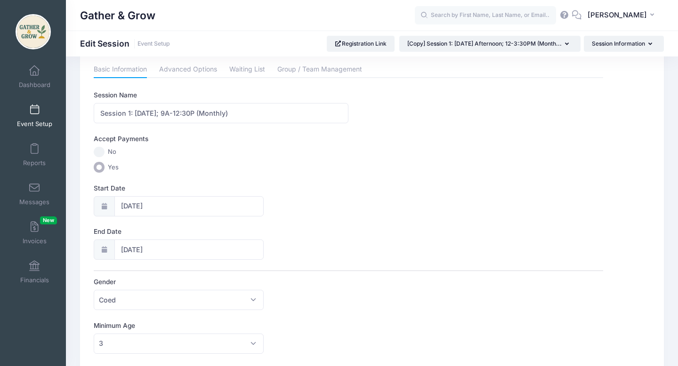
click at [104, 206] on icon at bounding box center [104, 206] width 8 height 6
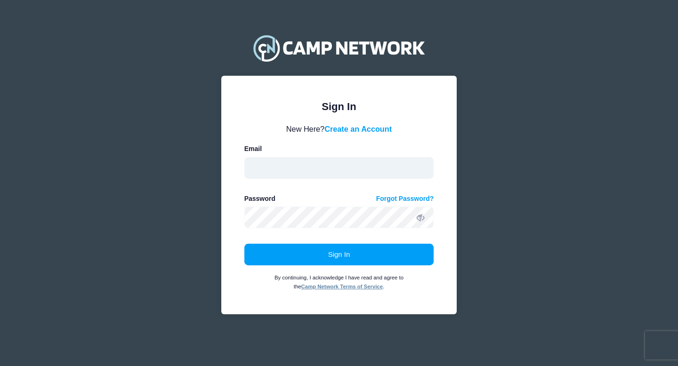
click at [376, 169] on input "email" at bounding box center [339, 168] width 190 height 22
type input "[EMAIL_ADDRESS][PERSON_NAME][DOMAIN_NAME]"
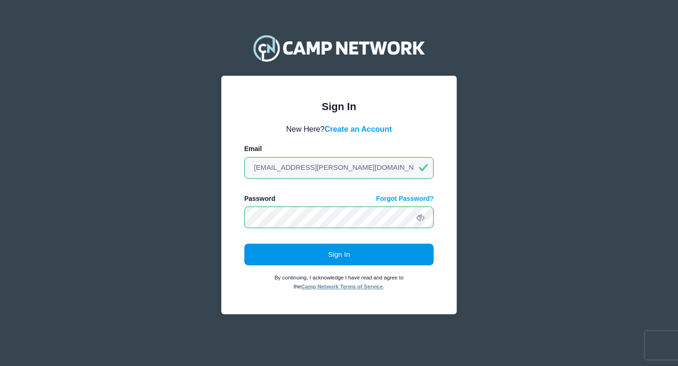
click at [350, 251] on button "Sign In" at bounding box center [339, 255] width 190 height 22
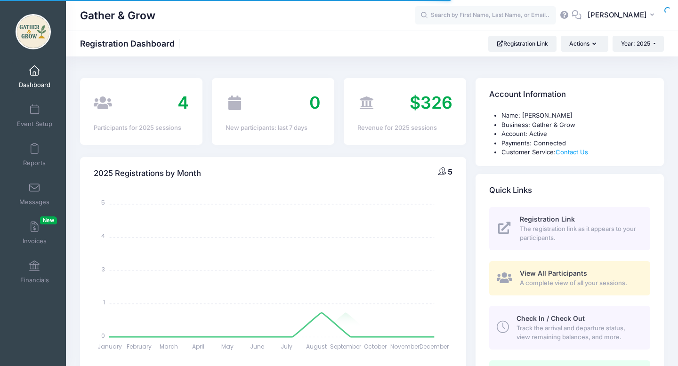
select select
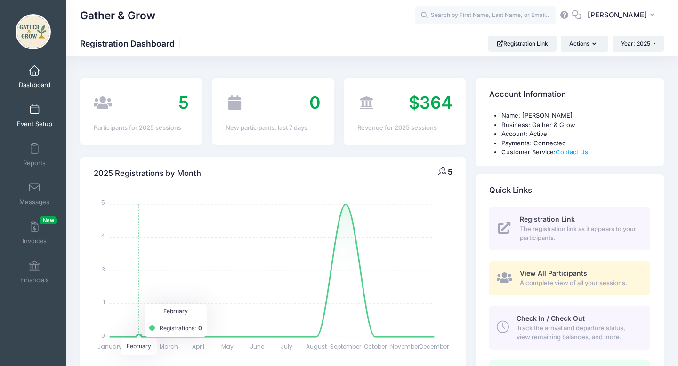
click at [40, 120] on link "Event Setup" at bounding box center [34, 115] width 45 height 33
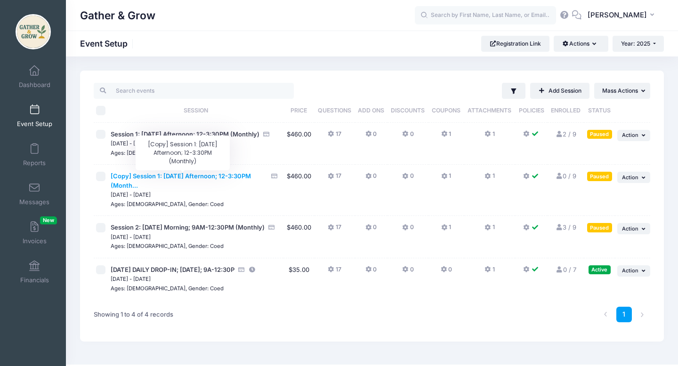
click at [220, 177] on span "[Copy] Session 1: [DATE] Afternoon; 12-3:30PM (Month..." at bounding box center [181, 180] width 140 height 17
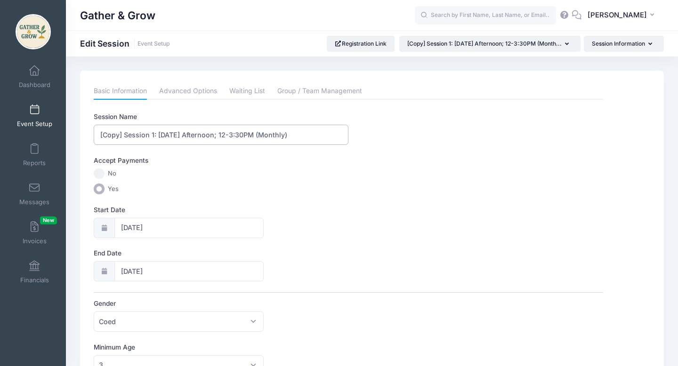
drag, startPoint x: 245, startPoint y: 135, endPoint x: 222, endPoint y: 135, distance: 23.5
click at [222, 135] on input "[Copy] Session 1: [DATE] Afternoon; 12-3:30PM (Monthly)" at bounding box center [221, 135] width 255 height 20
drag, startPoint x: 216, startPoint y: 136, endPoint x: 184, endPoint y: 136, distance: 32.0
click at [184, 136] on input "[Copy] Session 1: Monday Afternoon; 9A-12:30P (Monthly)" at bounding box center [221, 135] width 255 height 20
drag, startPoint x: 124, startPoint y: 135, endPoint x: 95, endPoint y: 134, distance: 29.2
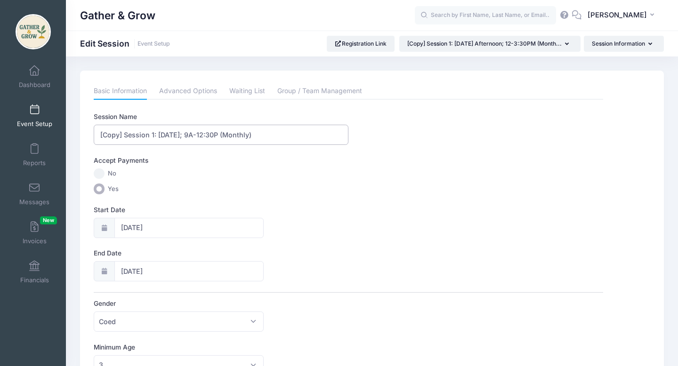
click at [95, 134] on input "[Copy] Session 1: Monday; 9A-12:30P (Monthly)" at bounding box center [221, 135] width 255 height 20
type input "Session 1: Monday; 9A-12:30P (Monthly)"
click at [105, 226] on icon at bounding box center [104, 228] width 8 height 6
click at [150, 227] on input "09/08/2025" at bounding box center [188, 228] width 149 height 20
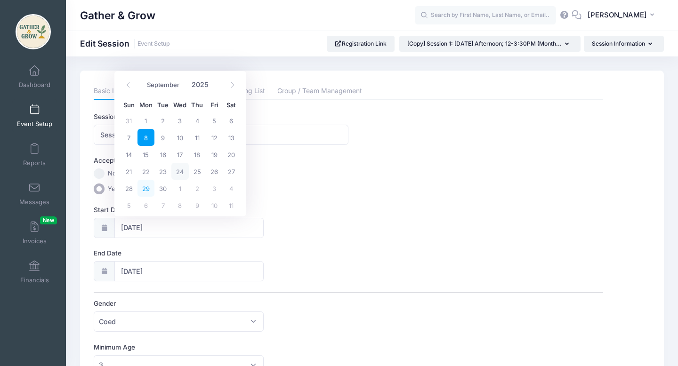
click at [143, 188] on span "29" at bounding box center [145, 188] width 17 height 17
type input "09/29/2025"
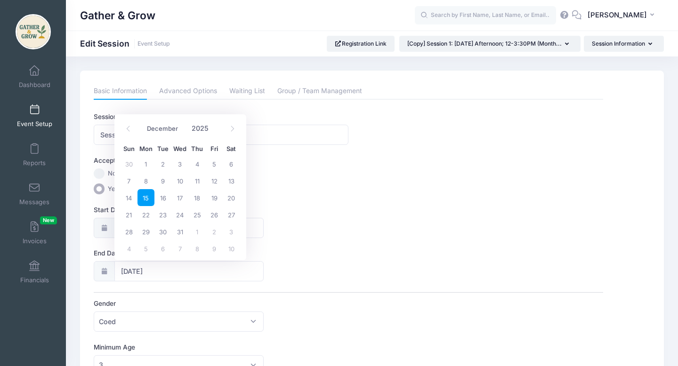
click at [347, 178] on label "No" at bounding box center [348, 173] width 509 height 11
click at [104, 178] on input "No" at bounding box center [99, 173] width 11 height 11
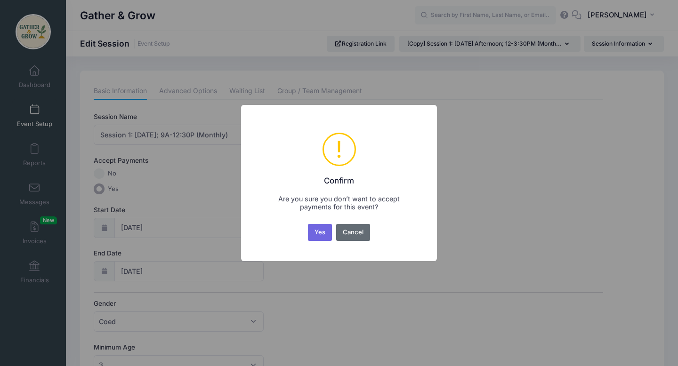
click at [354, 232] on button "Cancel" at bounding box center [353, 232] width 34 height 17
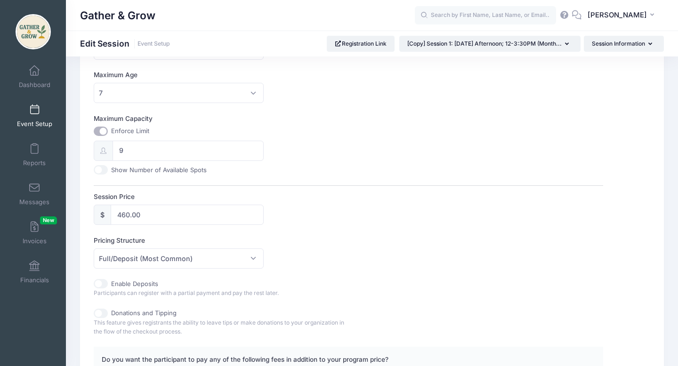
scroll to position [327, 0]
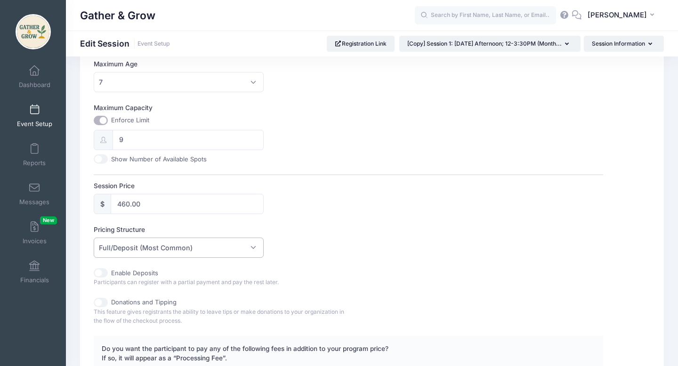
click at [184, 247] on span "Full/Deposit (Most Common)" at bounding box center [146, 248] width 94 height 10
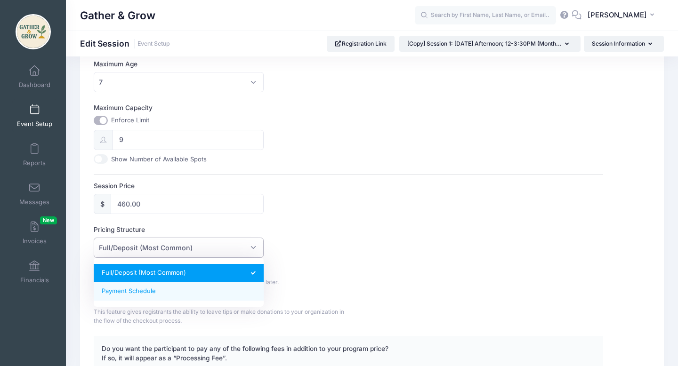
select select "fixed_installments"
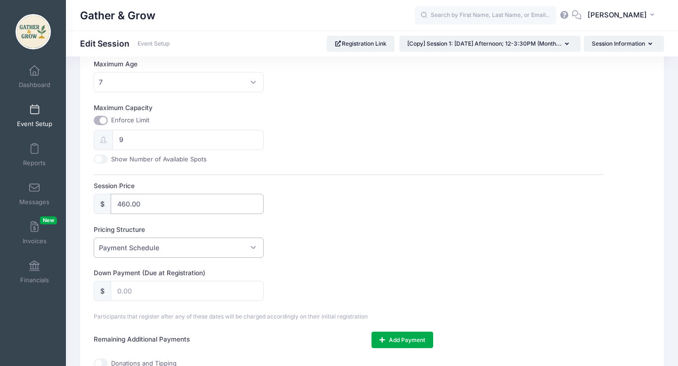
click at [151, 208] on input "460.00" at bounding box center [187, 204] width 152 height 20
type input "4"
type input "345.00"
click at [334, 239] on div "Pricing Structure Full/Deposit (Most Common) Payment Schedule Payment Schedule" at bounding box center [348, 241] width 509 height 33
click at [170, 293] on input "text" at bounding box center [187, 291] width 152 height 20
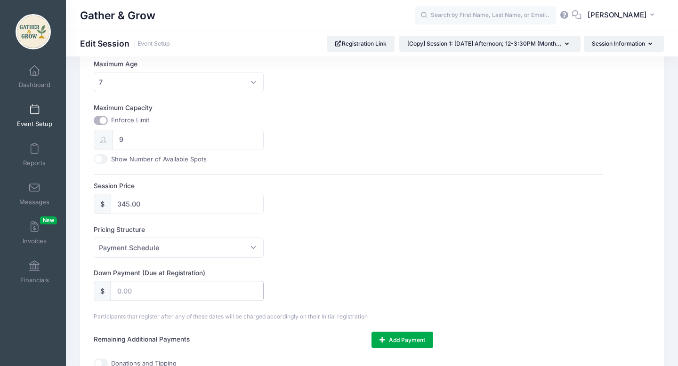
type input "115.00"
click at [400, 268] on div "Down Payment (Due at Registration) $ 115.00" at bounding box center [348, 284] width 509 height 33
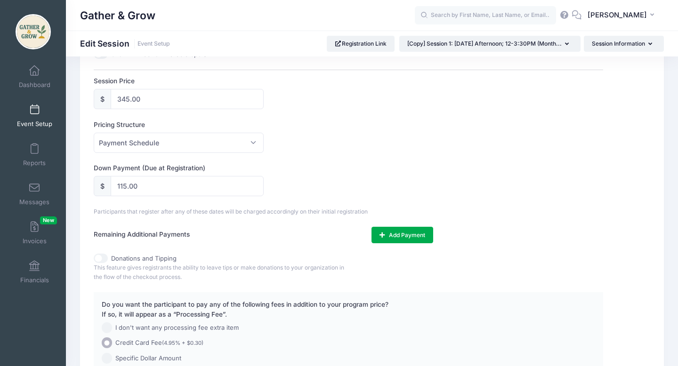
scroll to position [432, 0]
click at [388, 239] on button "Add Payment" at bounding box center [402, 234] width 62 height 16
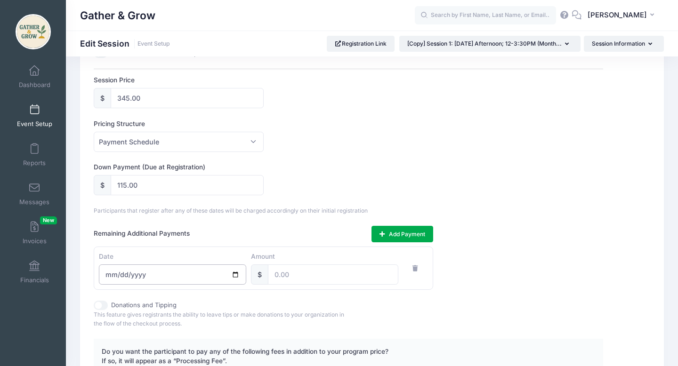
click at [194, 274] on input "date" at bounding box center [172, 274] width 147 height 20
click at [119, 272] on input "date" at bounding box center [172, 274] width 147 height 20
click at [120, 277] on input "date" at bounding box center [172, 274] width 147 height 20
type input "[DATE]"
click at [320, 273] on input "number" at bounding box center [333, 274] width 130 height 20
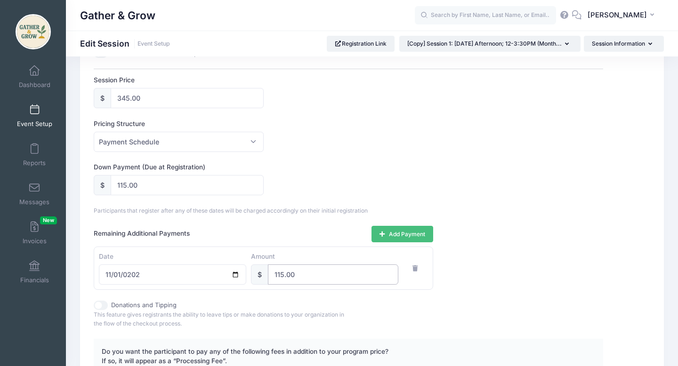
type input "115.00"
click at [411, 231] on button "Add Payment" at bounding box center [402, 234] width 62 height 16
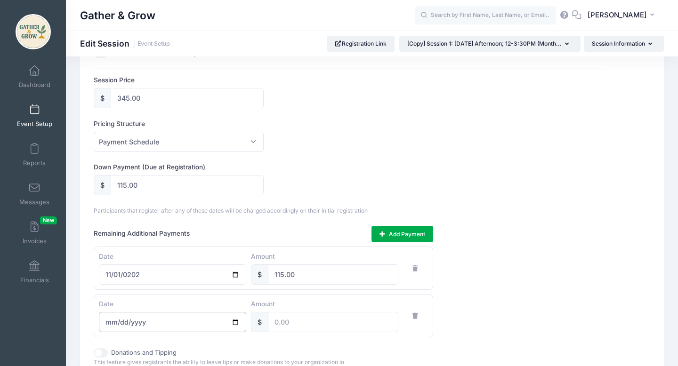
click at [235, 324] on input "date" at bounding box center [172, 322] width 147 height 20
type input "2025-12-24"
click at [261, 209] on small "Participants that register after any of these dates will be charged accordingly…" at bounding box center [231, 210] width 274 height 7
click at [121, 319] on input "2025-12-24" at bounding box center [172, 322] width 147 height 20
type input "[DATE]"
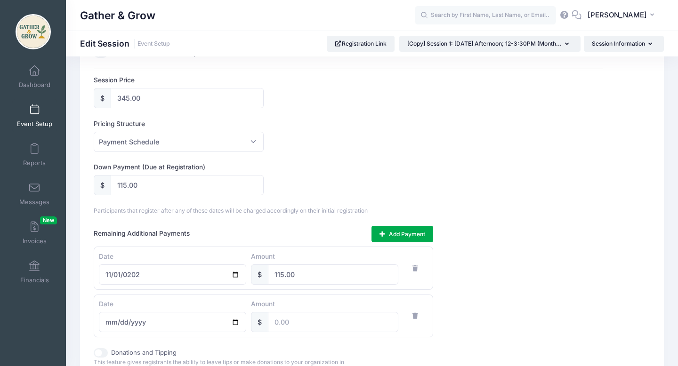
click at [181, 298] on div "Date 2025-12-01 Amount $" at bounding box center [263, 316] width 339 height 43
click at [288, 321] on input "number" at bounding box center [333, 322] width 130 height 20
type input "115.00"
click at [530, 294] on div "Remaining Additional Payments Add Payment Date [DATE] Amount $ 115.00 Date [DAT…" at bounding box center [348, 282] width 509 height 112
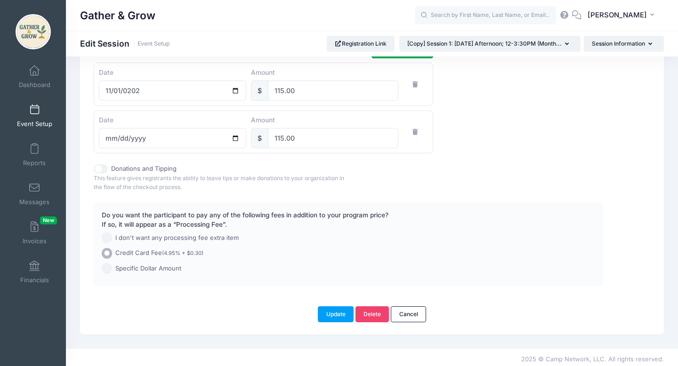
scroll to position [617, 0]
click at [338, 315] on button "Update" at bounding box center [336, 313] width 36 height 16
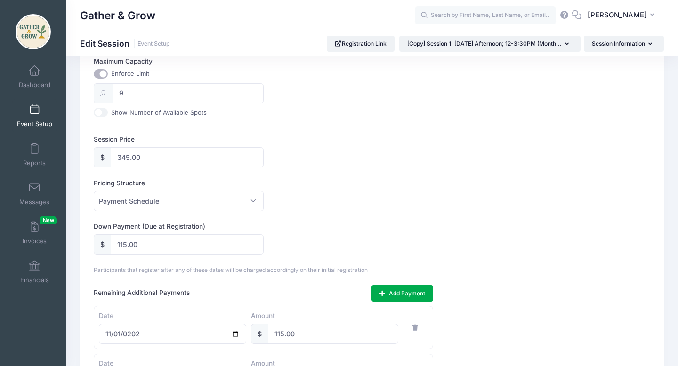
scroll to position [375, 0]
click at [254, 197] on span "Payment Schedule" at bounding box center [178, 200] width 169 height 20
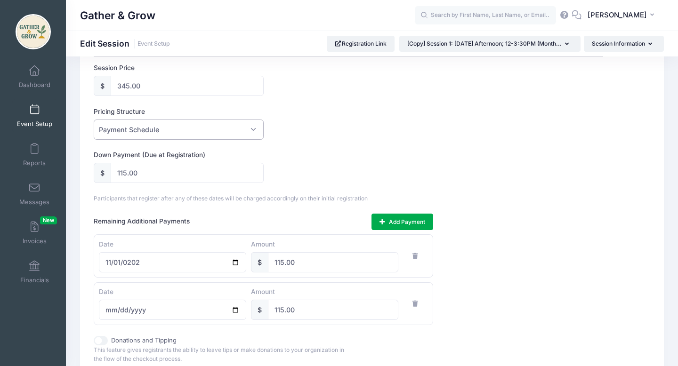
scroll to position [446, 0]
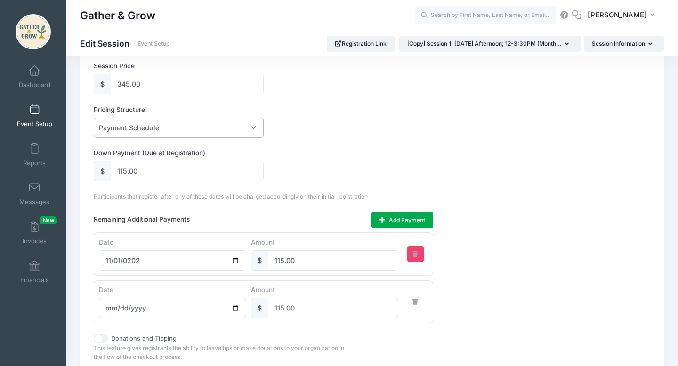
click at [415, 251] on icon "button" at bounding box center [416, 254] width 8 height 6
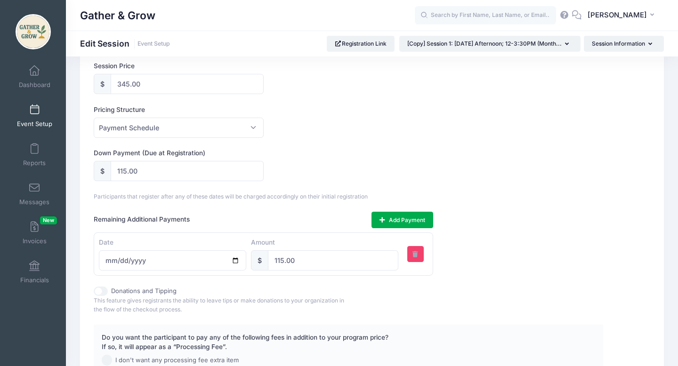
click at [414, 256] on icon "button" at bounding box center [416, 254] width 8 height 6
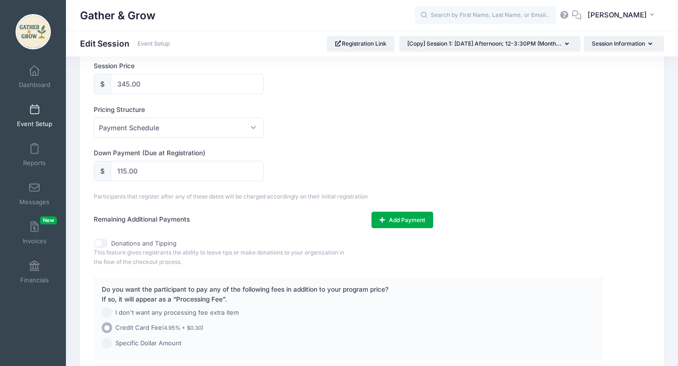
click at [558, 177] on div "Down Payment (Due at Registration) $ 115.00" at bounding box center [348, 164] width 509 height 33
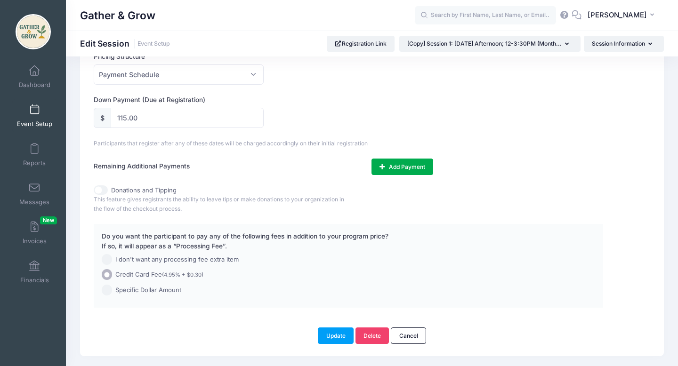
scroll to position [525, 0]
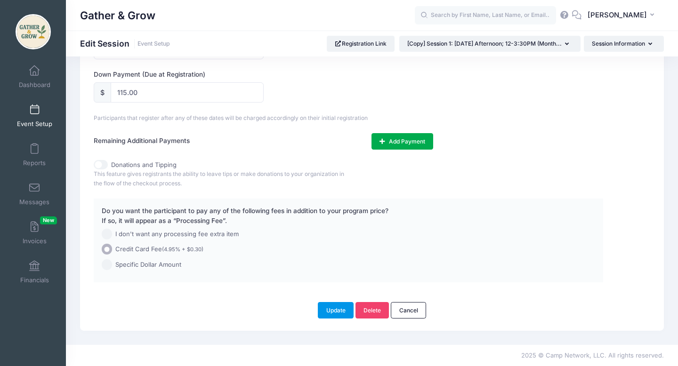
click at [342, 313] on button "Update" at bounding box center [336, 310] width 36 height 16
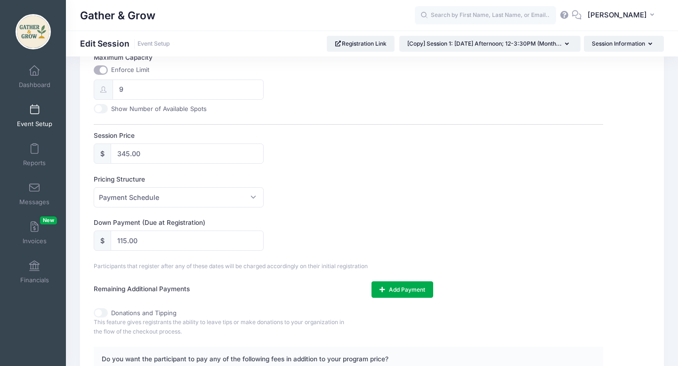
scroll to position [375, 0]
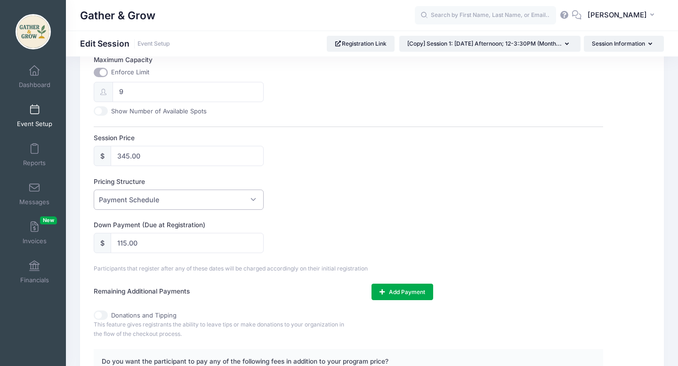
click at [254, 201] on span "Payment Schedule" at bounding box center [178, 200] width 169 height 20
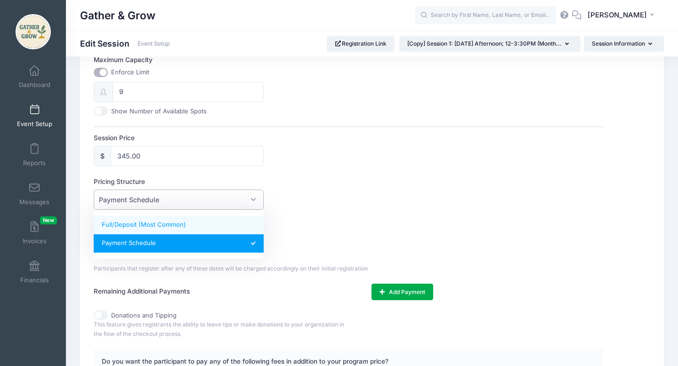
select select "default"
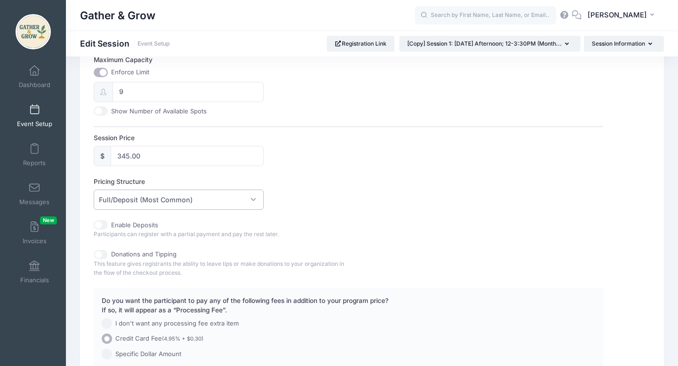
click at [98, 226] on input "Enable Deposits" at bounding box center [101, 224] width 14 height 9
checkbox input "true"
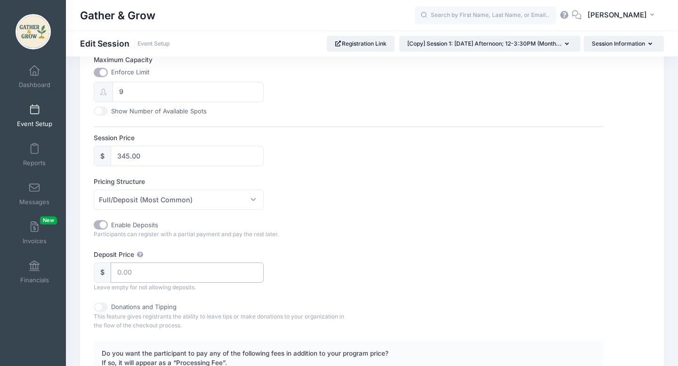
click at [154, 274] on input "Deposit Price" at bounding box center [187, 273] width 152 height 20
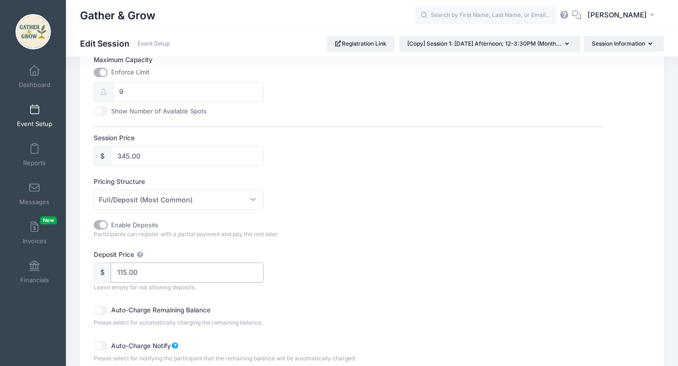
type input "115.00"
click at [102, 310] on input "Auto-Charge Remaining Balance" at bounding box center [101, 310] width 14 height 9
checkbox input "true"
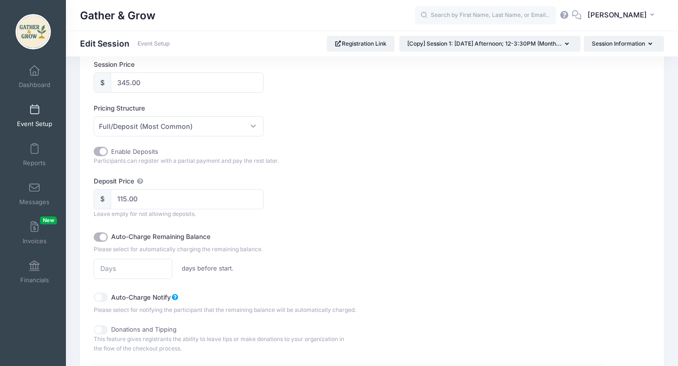
scroll to position [449, 0]
click at [100, 299] on input "Auto-Charge Notify" at bounding box center [101, 296] width 14 height 9
checkbox input "true"
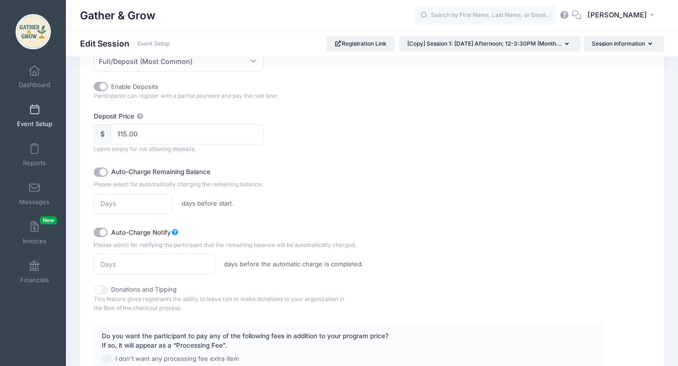
scroll to position [509, 0]
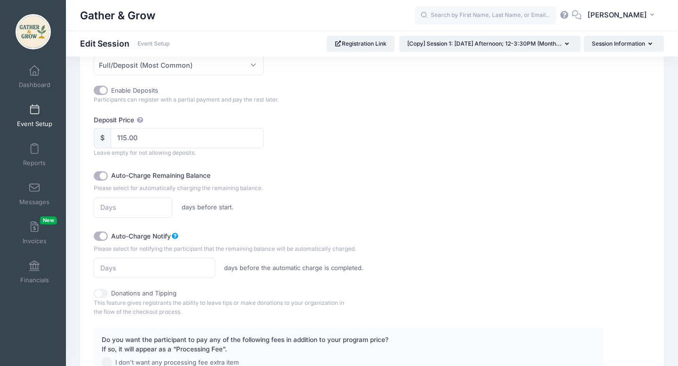
click at [578, 17] on icon at bounding box center [576, 15] width 10 height 6
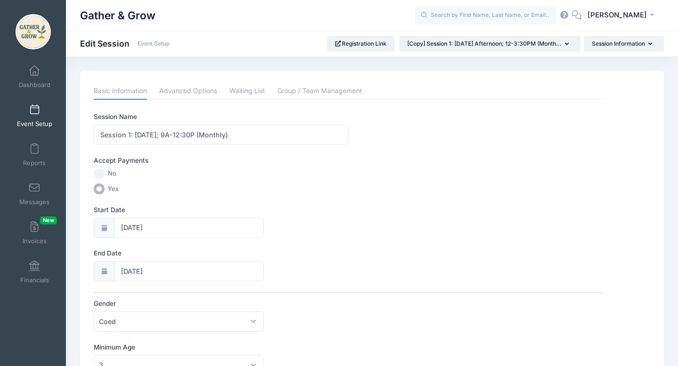
click at [578, 14] on icon at bounding box center [576, 15] width 10 height 6
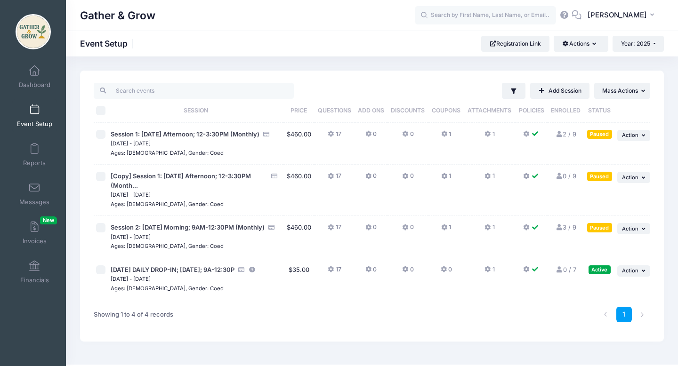
click at [105, 177] on div at bounding box center [101, 176] width 10 height 9
click at [99, 176] on input "checkbox" at bounding box center [100, 176] width 9 height 9
checkbox input "true"
click at [631, 180] on span "Action" at bounding box center [630, 177] width 16 height 7
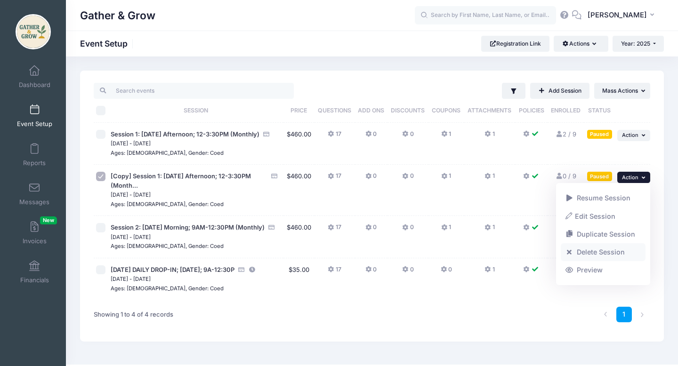
click at [603, 250] on link "Delete Session" at bounding box center [602, 252] width 85 height 18
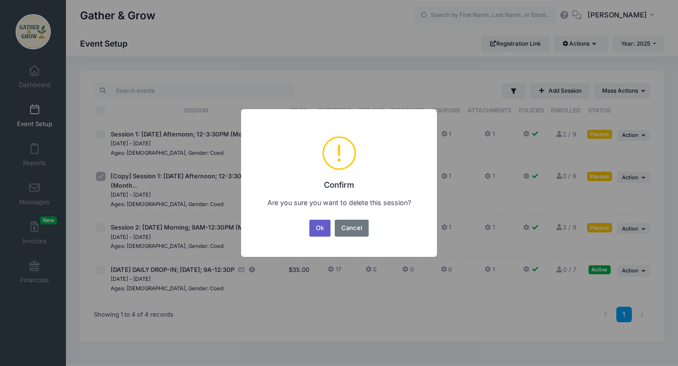
click at [317, 234] on button "Ok" at bounding box center [320, 228] width 22 height 17
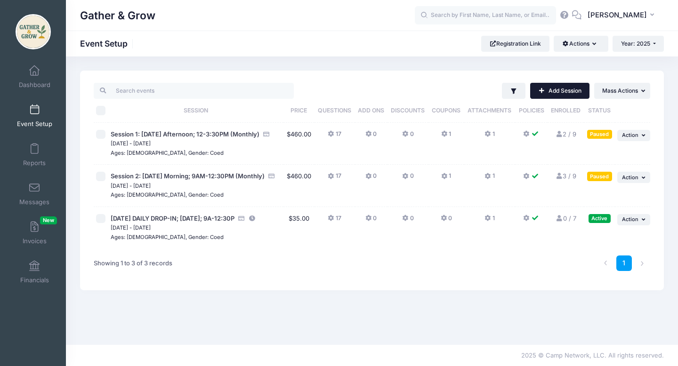
click at [564, 88] on link "Add Session" at bounding box center [559, 91] width 59 height 16
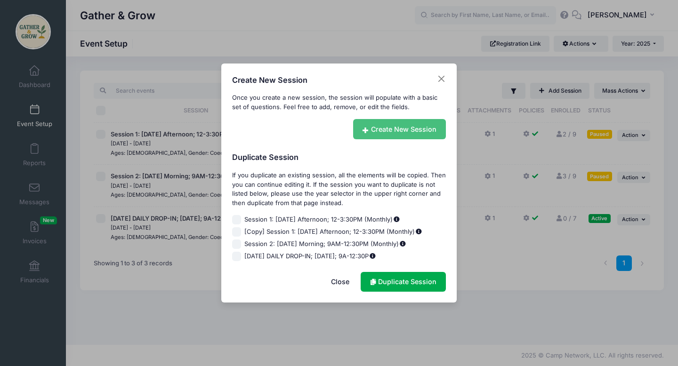
click at [414, 130] on link "Create New Session" at bounding box center [399, 129] width 93 height 20
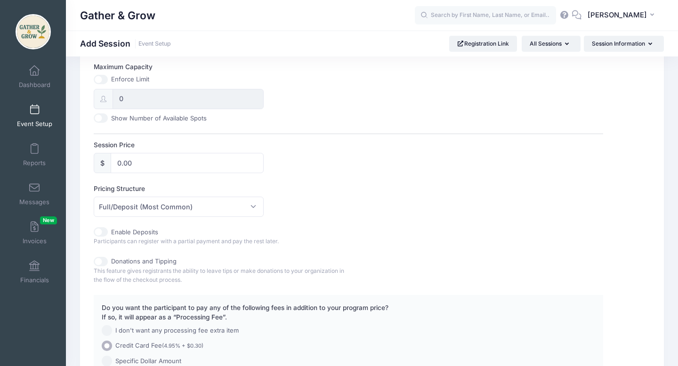
scroll to position [370, 0]
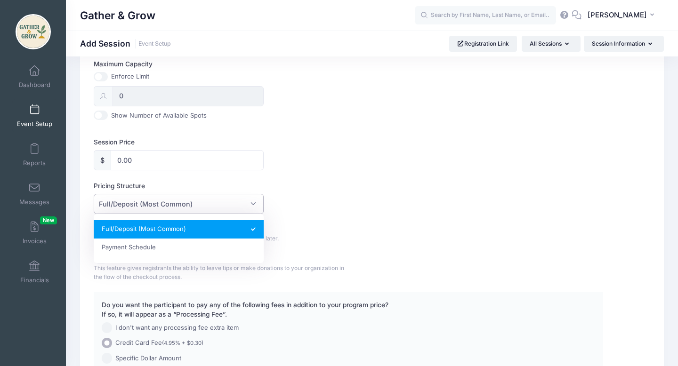
click at [253, 209] on span "Full/Deposit (Most Common)" at bounding box center [178, 204] width 169 height 20
select select "fixed_installments"
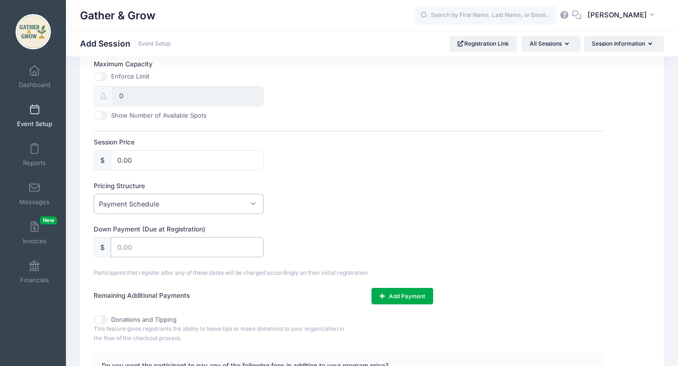
click at [238, 252] on input "text" at bounding box center [187, 247] width 152 height 20
type input "115.00"
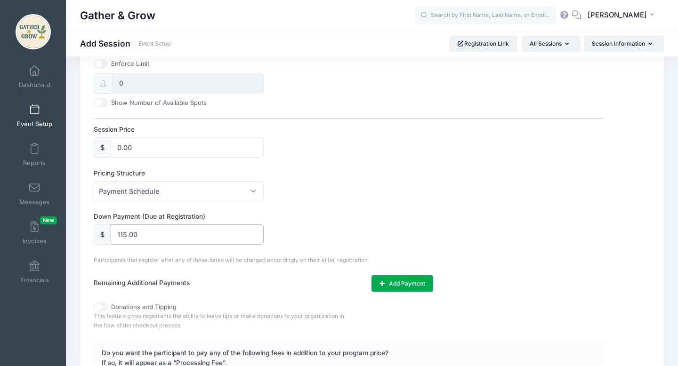
scroll to position [384, 0]
click at [183, 155] on input "0.00" at bounding box center [187, 146] width 152 height 20
type input "0"
type input "345.00"
click at [338, 166] on div "Session Name Accept Payments No Yes Start Date End Date Gender Please select Co…" at bounding box center [348, 75] width 509 height 695
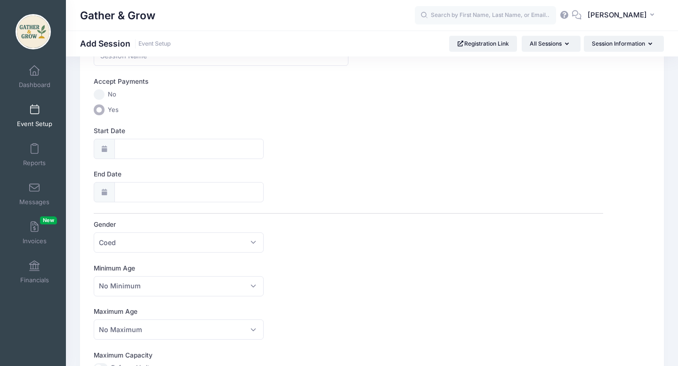
scroll to position [0, 0]
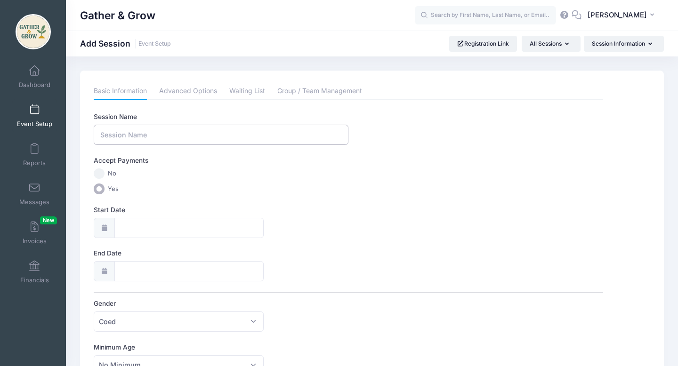
click at [217, 129] on input "Session Name" at bounding box center [221, 135] width 255 height 20
type input "Session 1: [DATE]; 9A-12:30P (Monthly)"
click at [138, 226] on input "Start Date" at bounding box center [188, 228] width 149 height 20
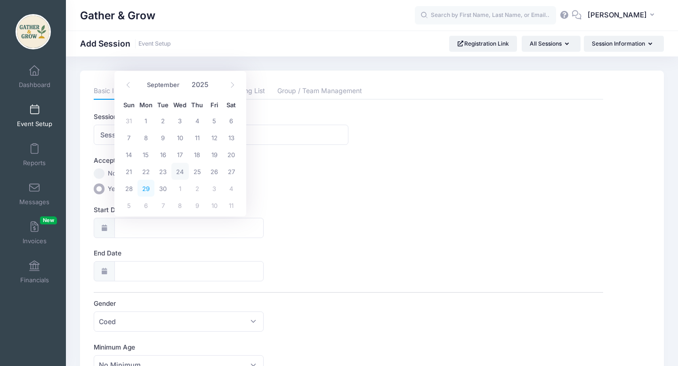
click at [145, 188] on span "29" at bounding box center [145, 188] width 17 height 17
type input "[DATE]"
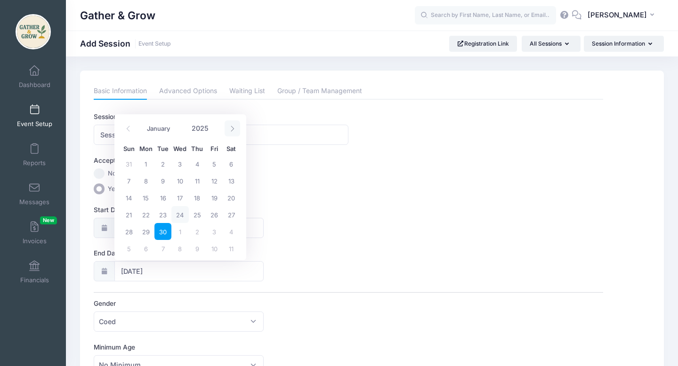
click at [234, 126] on icon at bounding box center [232, 129] width 6 height 6
click at [232, 132] on span at bounding box center [232, 128] width 16 height 16
click at [234, 126] on icon at bounding box center [232, 129] width 6 height 6
select select "11"
click at [146, 200] on span "15" at bounding box center [145, 197] width 17 height 17
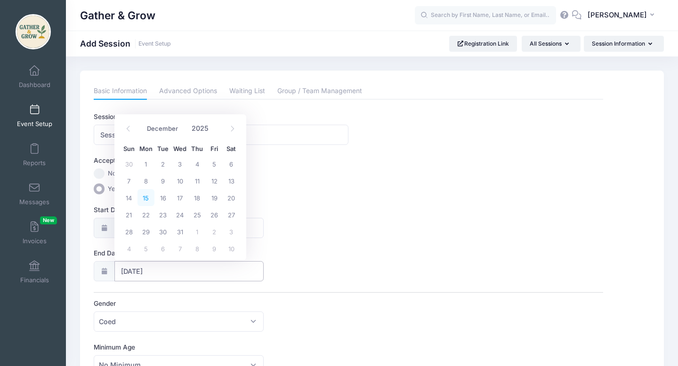
type input "[DATE]"
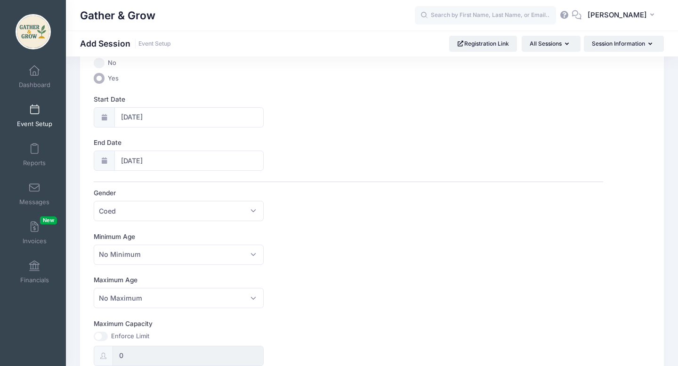
scroll to position [114, 0]
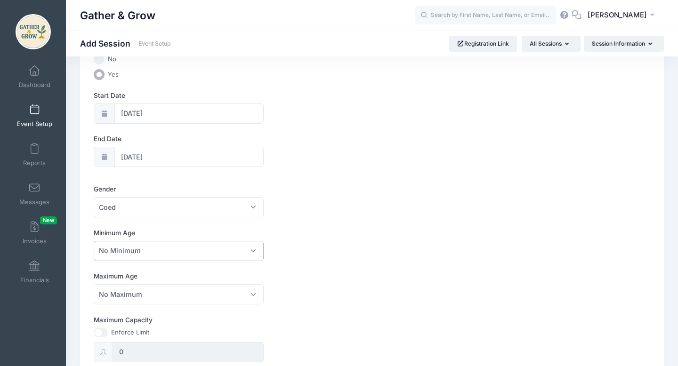
click at [243, 255] on span "No Minimum" at bounding box center [178, 251] width 169 height 20
select select "3"
click at [246, 289] on span "No Maximum" at bounding box center [178, 294] width 169 height 20
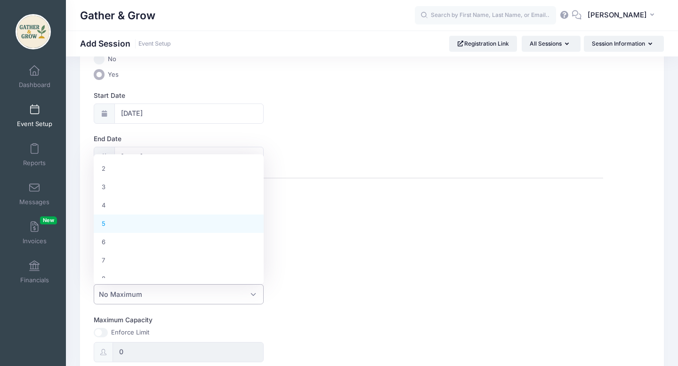
scroll to position [40, 0]
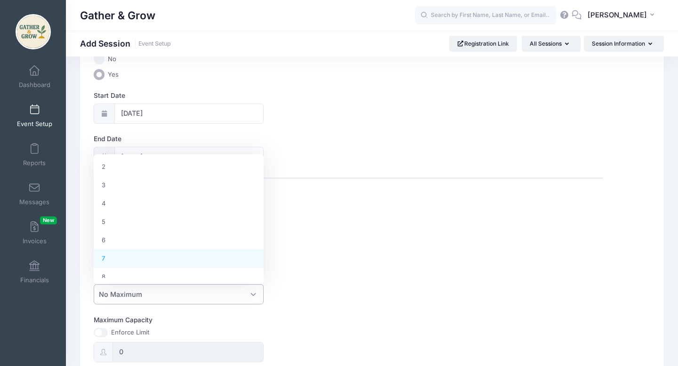
select select "7"
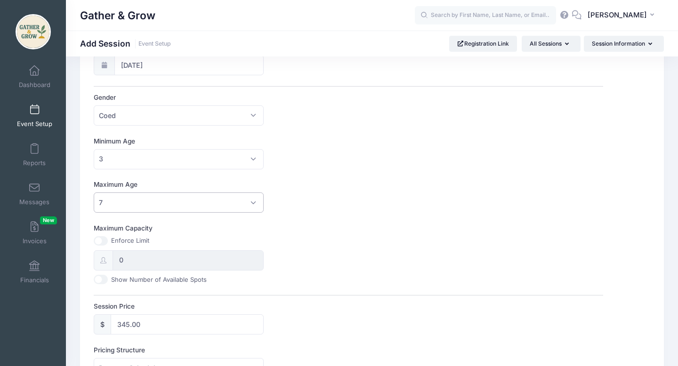
scroll to position [209, 0]
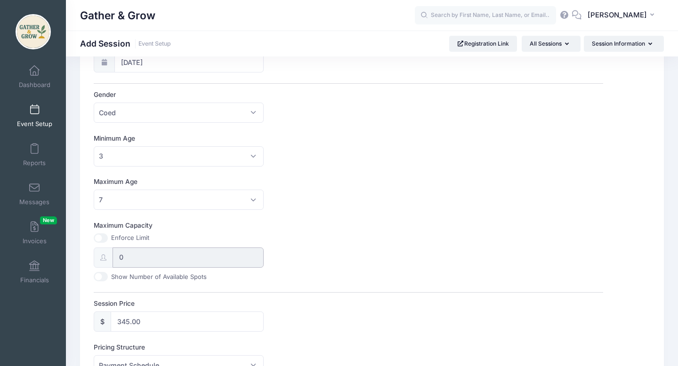
click at [225, 256] on input "0" at bounding box center [187, 257] width 151 height 20
click at [200, 256] on input "0" at bounding box center [187, 257] width 151 height 20
click at [125, 257] on input "0" at bounding box center [187, 257] width 151 height 20
click at [101, 239] on input "Maximum Capacity" at bounding box center [101, 237] width 14 height 9
checkbox input "true"
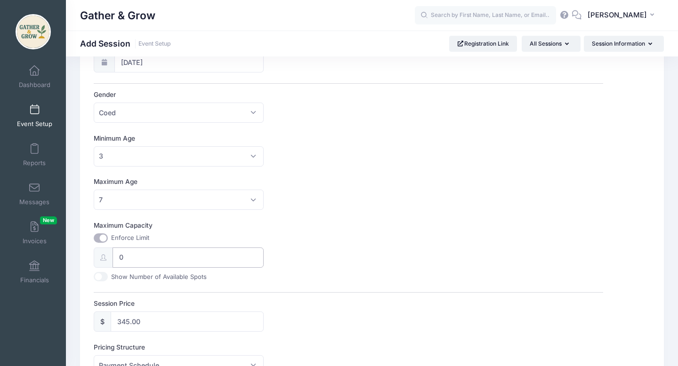
click at [139, 256] on input "0" at bounding box center [187, 257] width 151 height 20
type input "0"
type input "7"
click at [315, 266] on div "Maximum Capacity Enforce Limit 7 Show Number of Available Spots" at bounding box center [348, 251] width 509 height 61
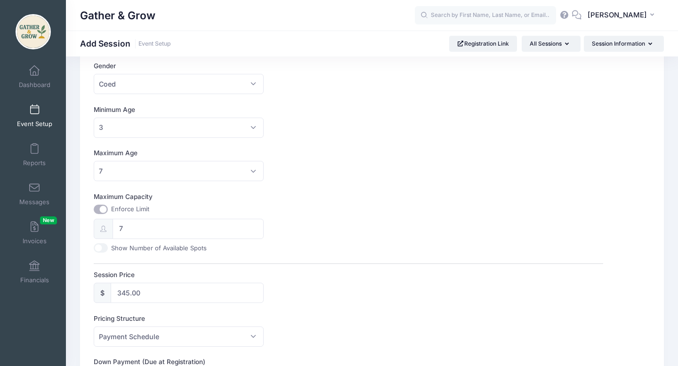
scroll to position [247, 0]
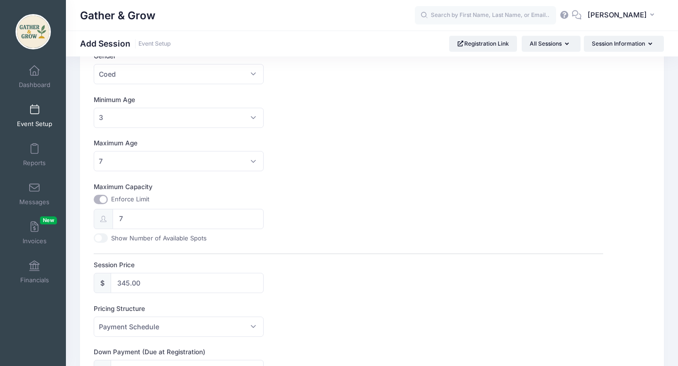
click at [98, 237] on input "Show Number of Available Spots" at bounding box center [101, 237] width 14 height 9
checkbox input "true"
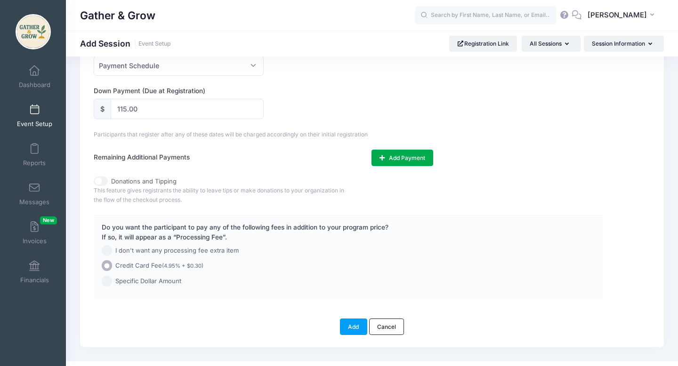
scroll to position [509, 0]
click at [351, 328] on button "Add" at bounding box center [353, 326] width 27 height 16
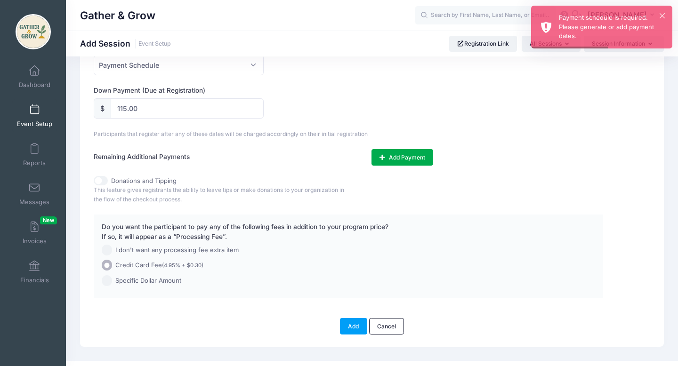
click at [503, 230] on div "Do you want the participant to pay any of the following fees in addition to you…" at bounding box center [328, 233] width 462 height 22
click at [411, 164] on button "Add Payment" at bounding box center [402, 157] width 62 height 16
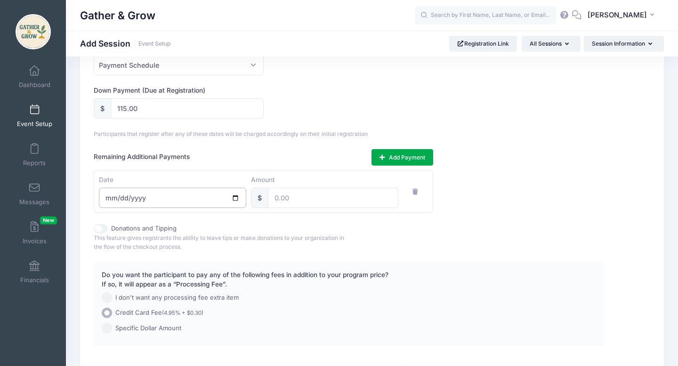
click at [193, 200] on input "date" at bounding box center [172, 198] width 147 height 20
type input "[DATE]"
click at [316, 202] on input "number" at bounding box center [333, 198] width 130 height 20
type input "115.00"
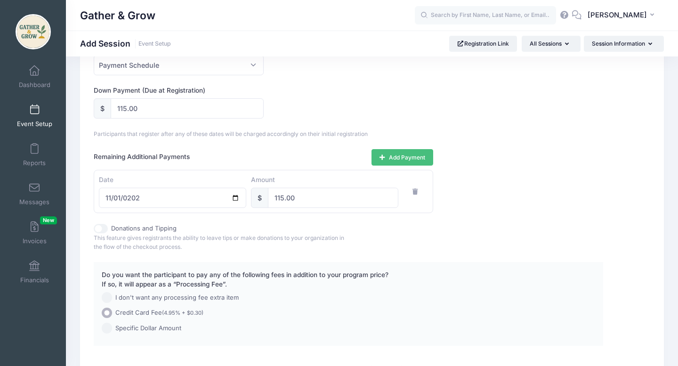
click at [406, 158] on button "Add Payment" at bounding box center [402, 157] width 62 height 16
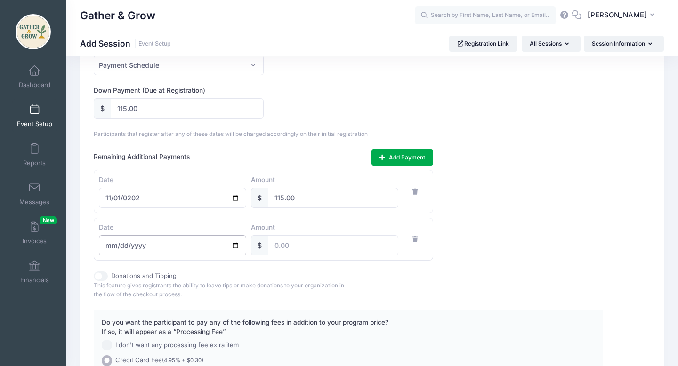
click at [159, 237] on input "date" at bounding box center [172, 245] width 147 height 20
type input "[DATE]"
click at [294, 248] on input "number" at bounding box center [333, 245] width 130 height 20
type input "115.00"
click at [534, 231] on div "Remaining Additional Payments Add Payment Date [DATE] Amount $ 115.00 Date [DAT…" at bounding box center [348, 205] width 509 height 112
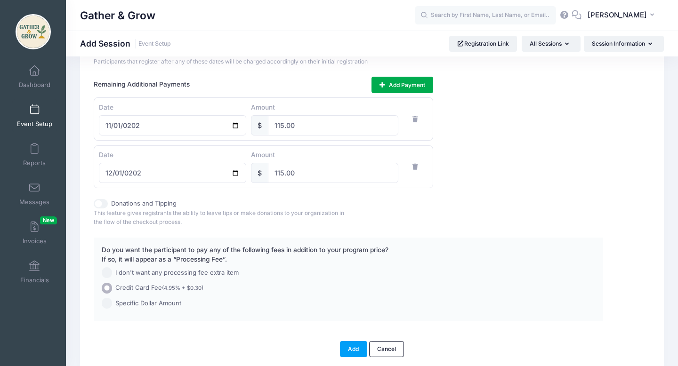
scroll to position [620, 0]
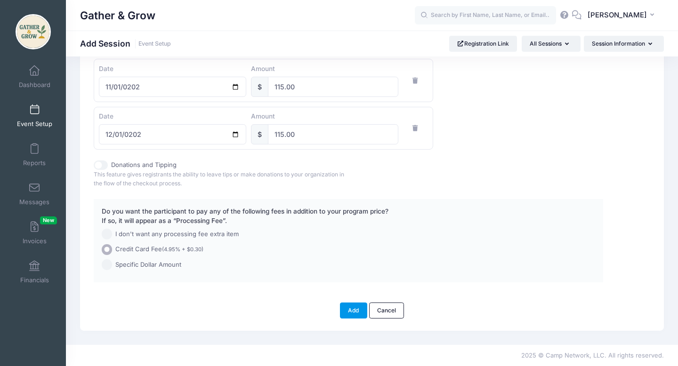
click at [354, 315] on button "Add" at bounding box center [353, 311] width 27 height 16
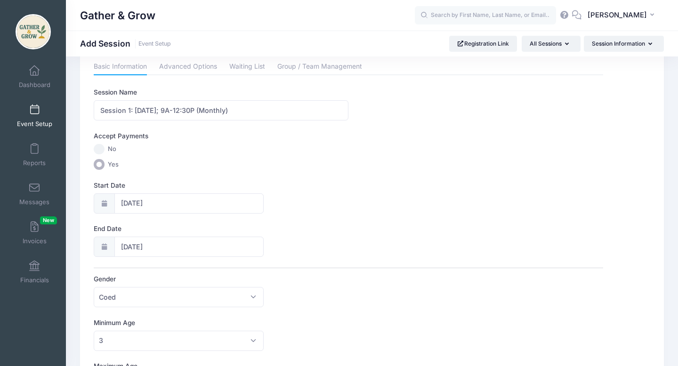
scroll to position [0, 0]
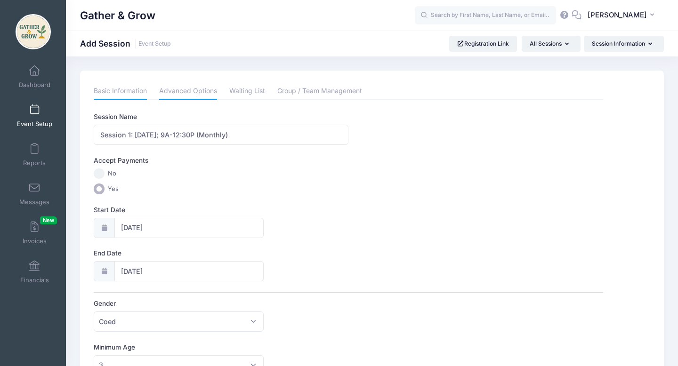
click at [193, 91] on link "Advanced Options" at bounding box center [188, 91] width 58 height 17
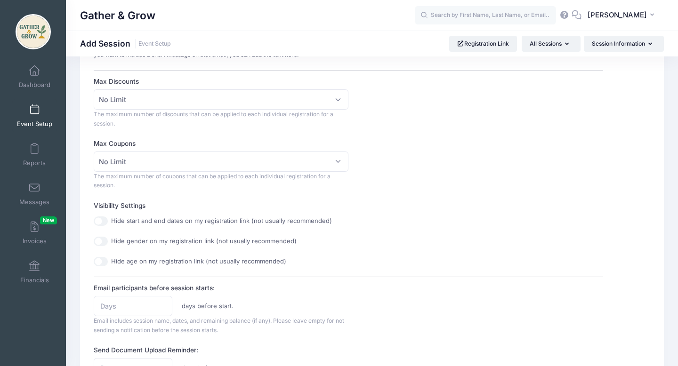
scroll to position [232, 0]
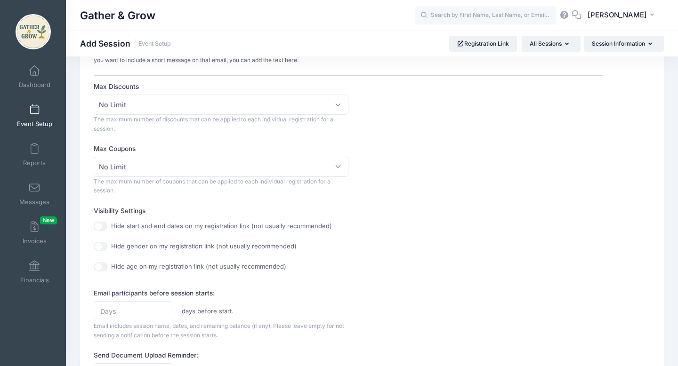
click at [576, 15] on icon at bounding box center [576, 15] width 10 height 6
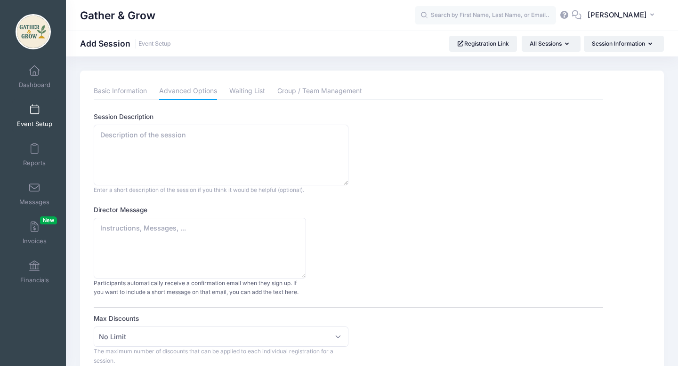
click at [578, 16] on icon at bounding box center [576, 15] width 10 height 6
click at [565, 14] on icon at bounding box center [564, 15] width 10 height 6
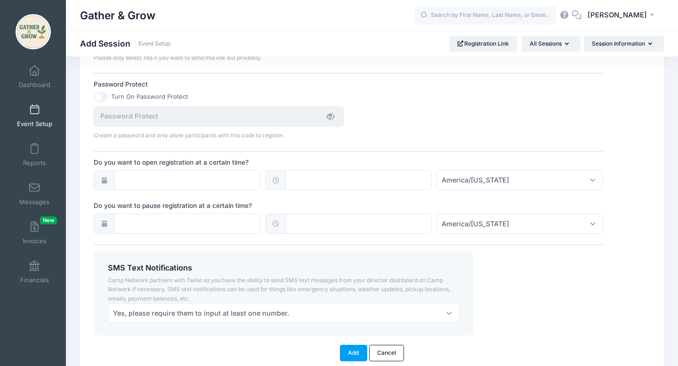
scroll to position [674, 0]
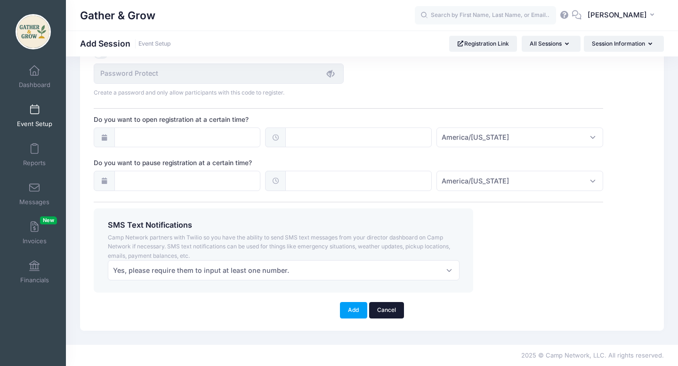
click at [391, 308] on link "Cancel" at bounding box center [386, 310] width 35 height 16
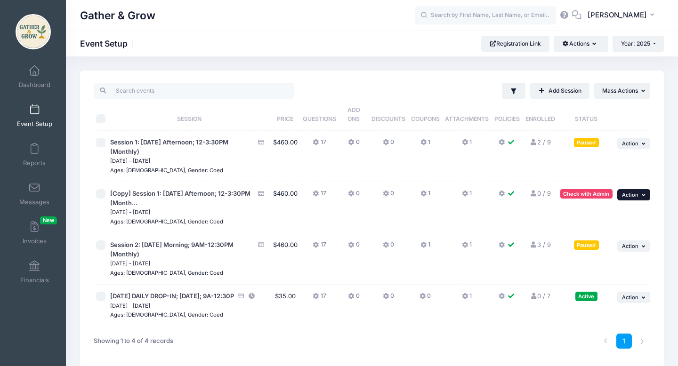
click at [632, 198] on span "Action" at bounding box center [630, 194] width 16 height 7
click at [602, 272] on link "Delete Session" at bounding box center [602, 270] width 85 height 18
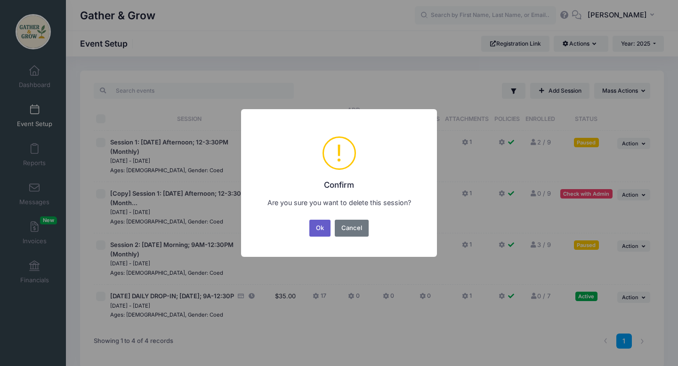
click at [320, 231] on button "Ok" at bounding box center [320, 228] width 22 height 17
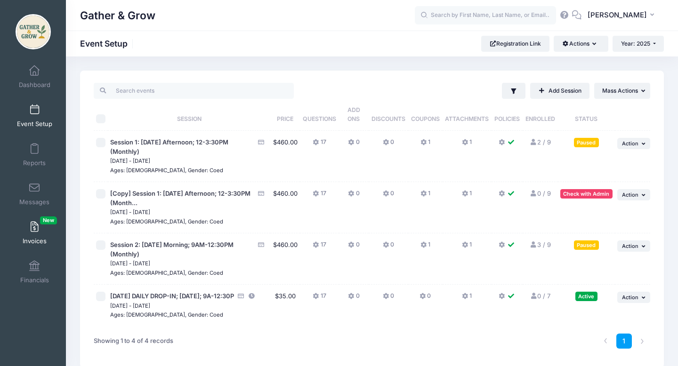
click at [34, 230] on span at bounding box center [34, 227] width 0 height 10
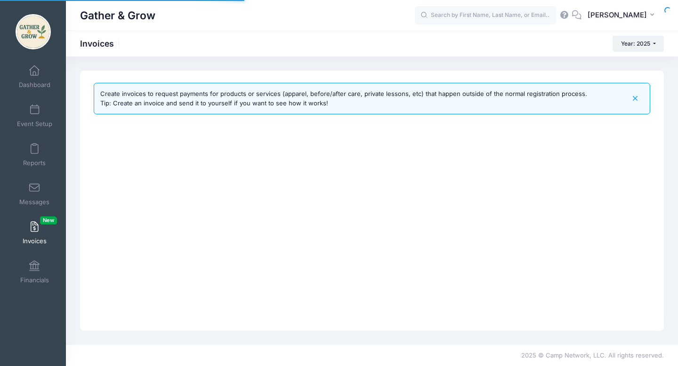
select select
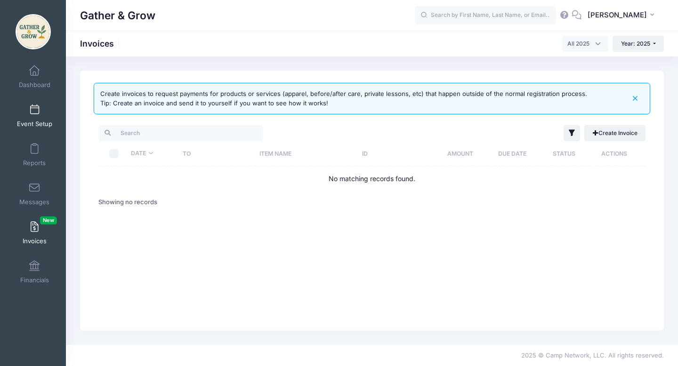
click at [36, 121] on span "Event Setup" at bounding box center [34, 124] width 35 height 8
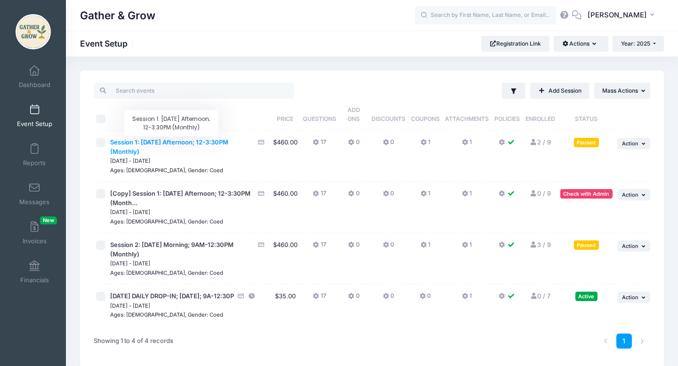
click at [171, 144] on span "Session 1: [DATE] Afternoon; 12-3:30PM (Monthly)" at bounding box center [169, 146] width 118 height 17
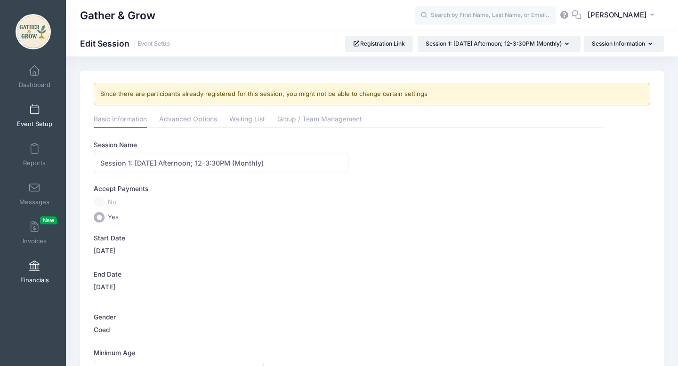
click at [40, 271] on link "Financials" at bounding box center [34, 271] width 45 height 33
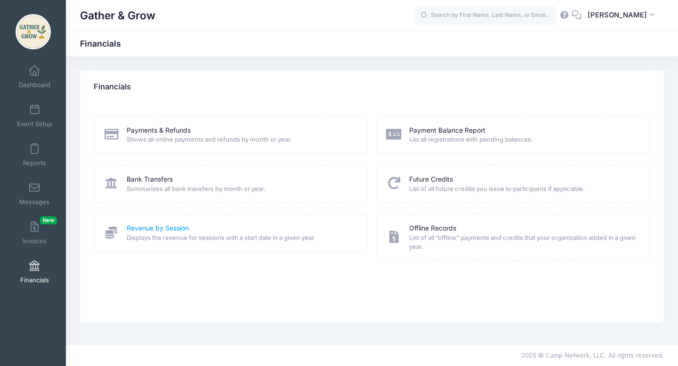
click at [141, 227] on link "Revenue by Session" at bounding box center [158, 228] width 62 height 10
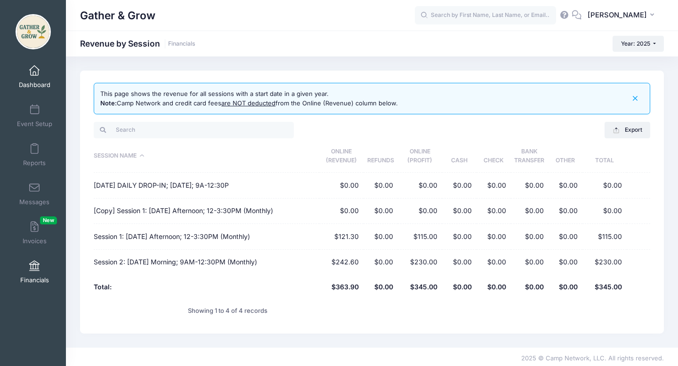
click at [34, 75] on span at bounding box center [34, 71] width 0 height 10
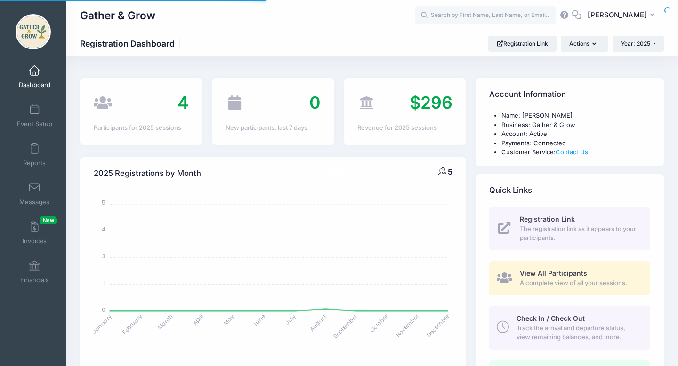
select select
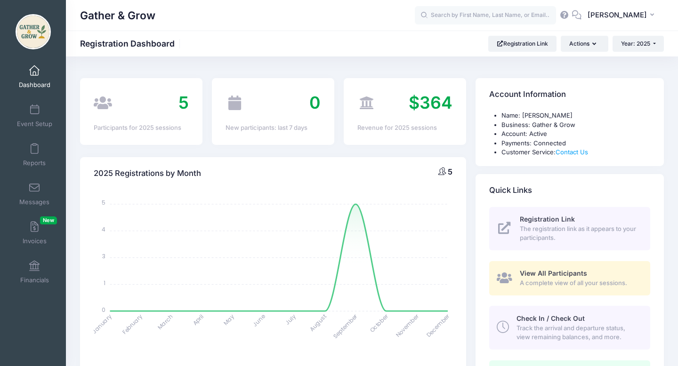
click at [566, 16] on icon at bounding box center [564, 15] width 10 height 6
